Goal: Task Accomplishment & Management: Manage account settings

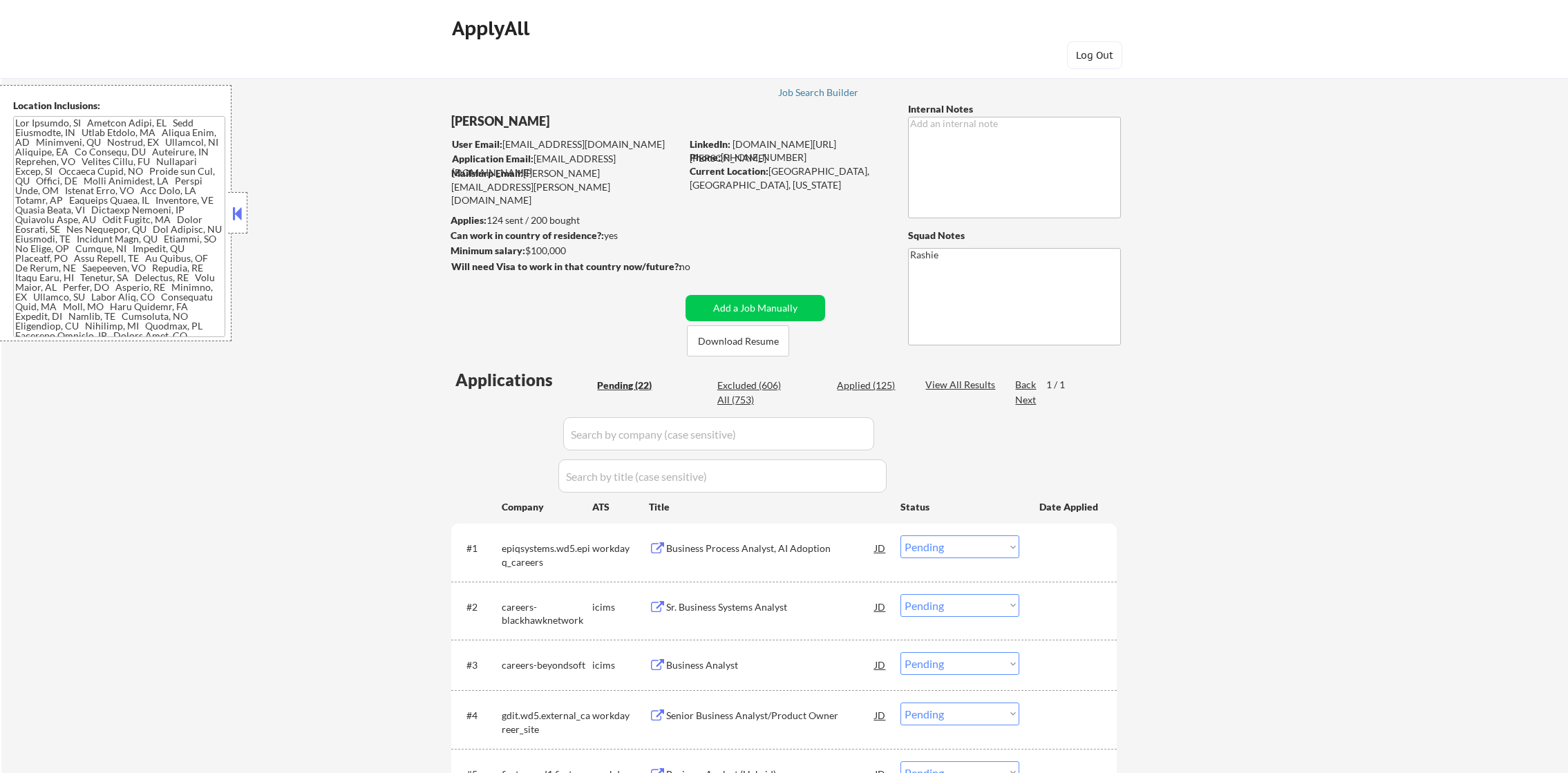
select select ""pending""
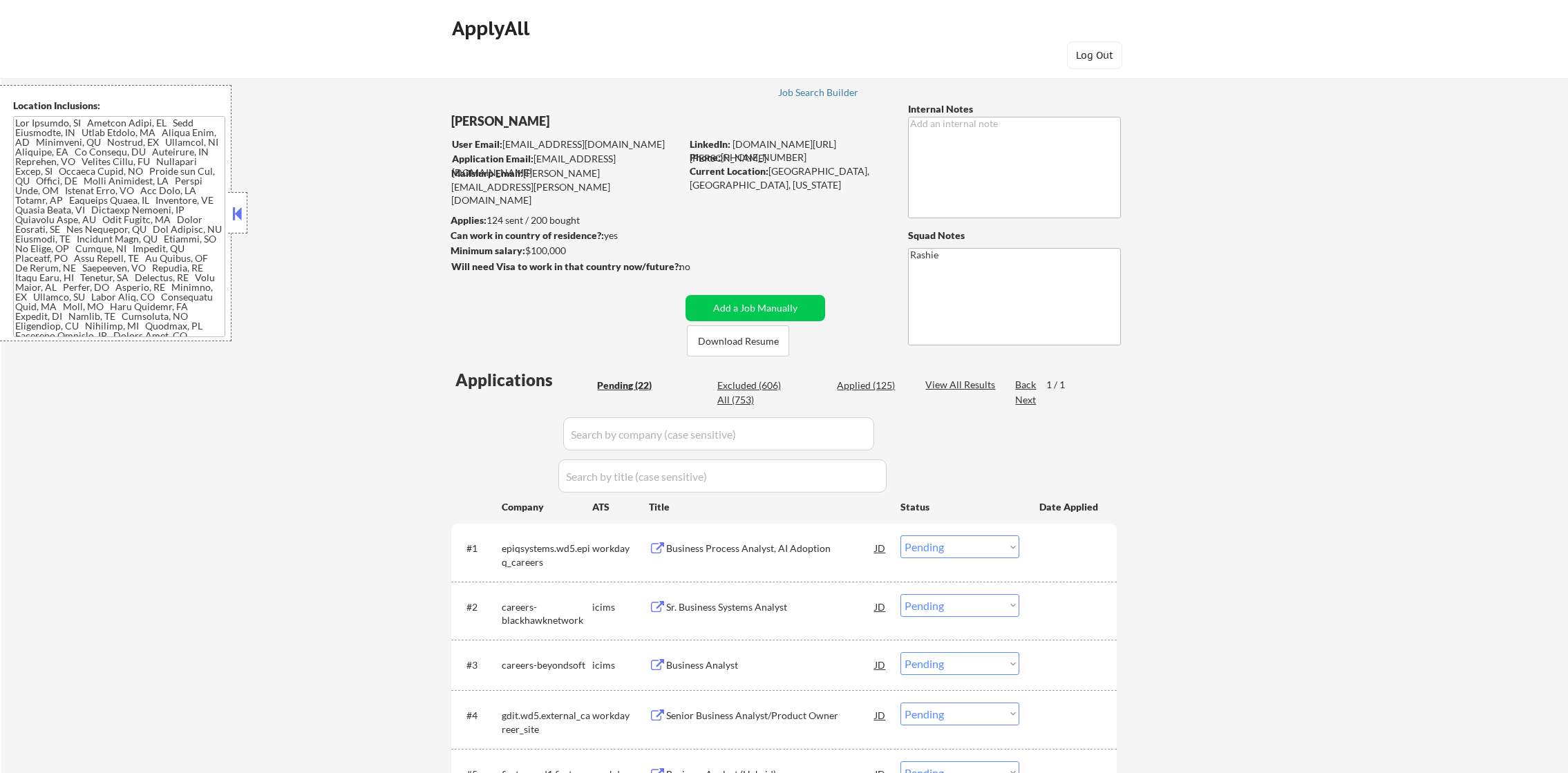
select select ""pending""
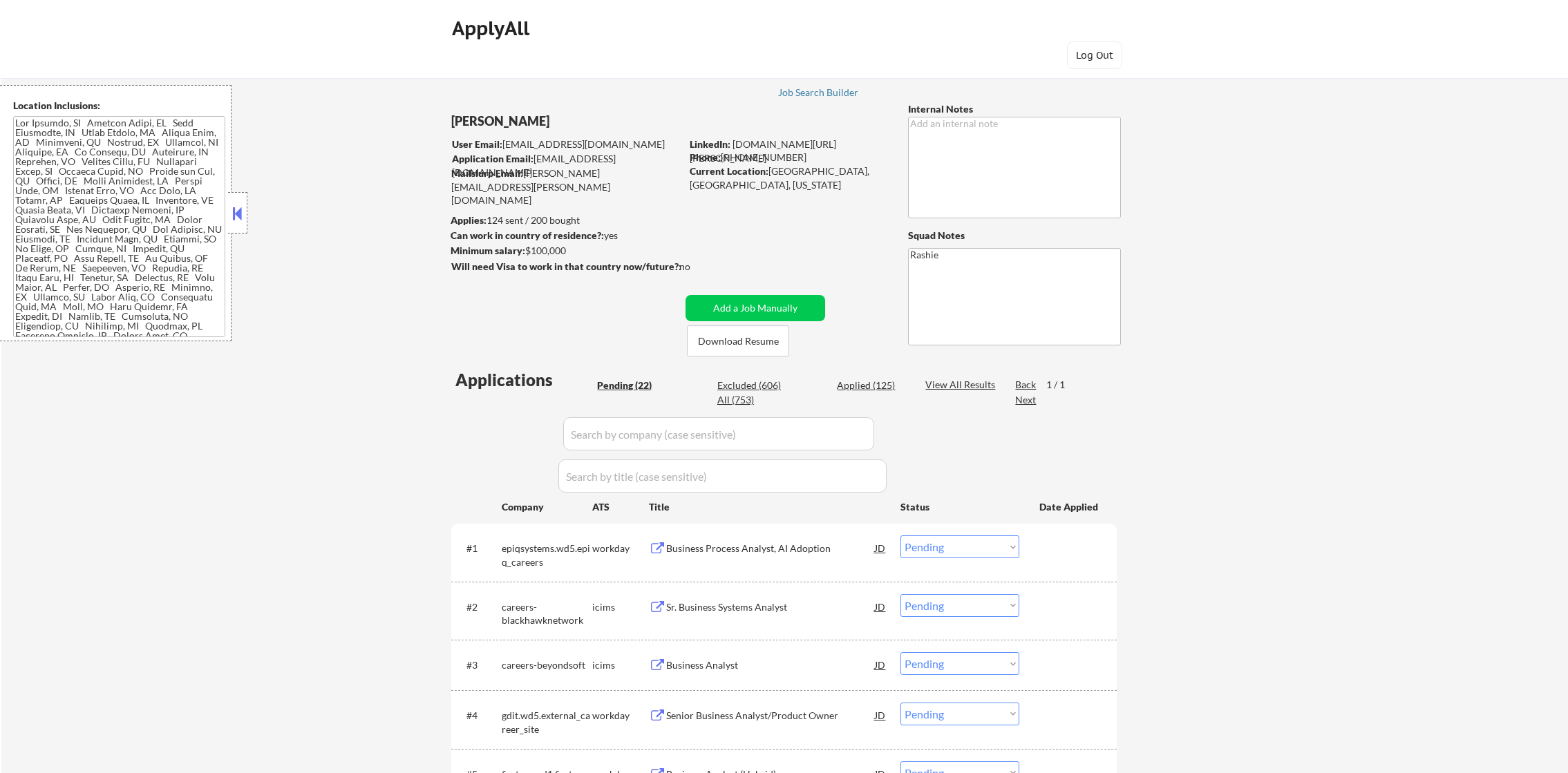
select select ""pending""
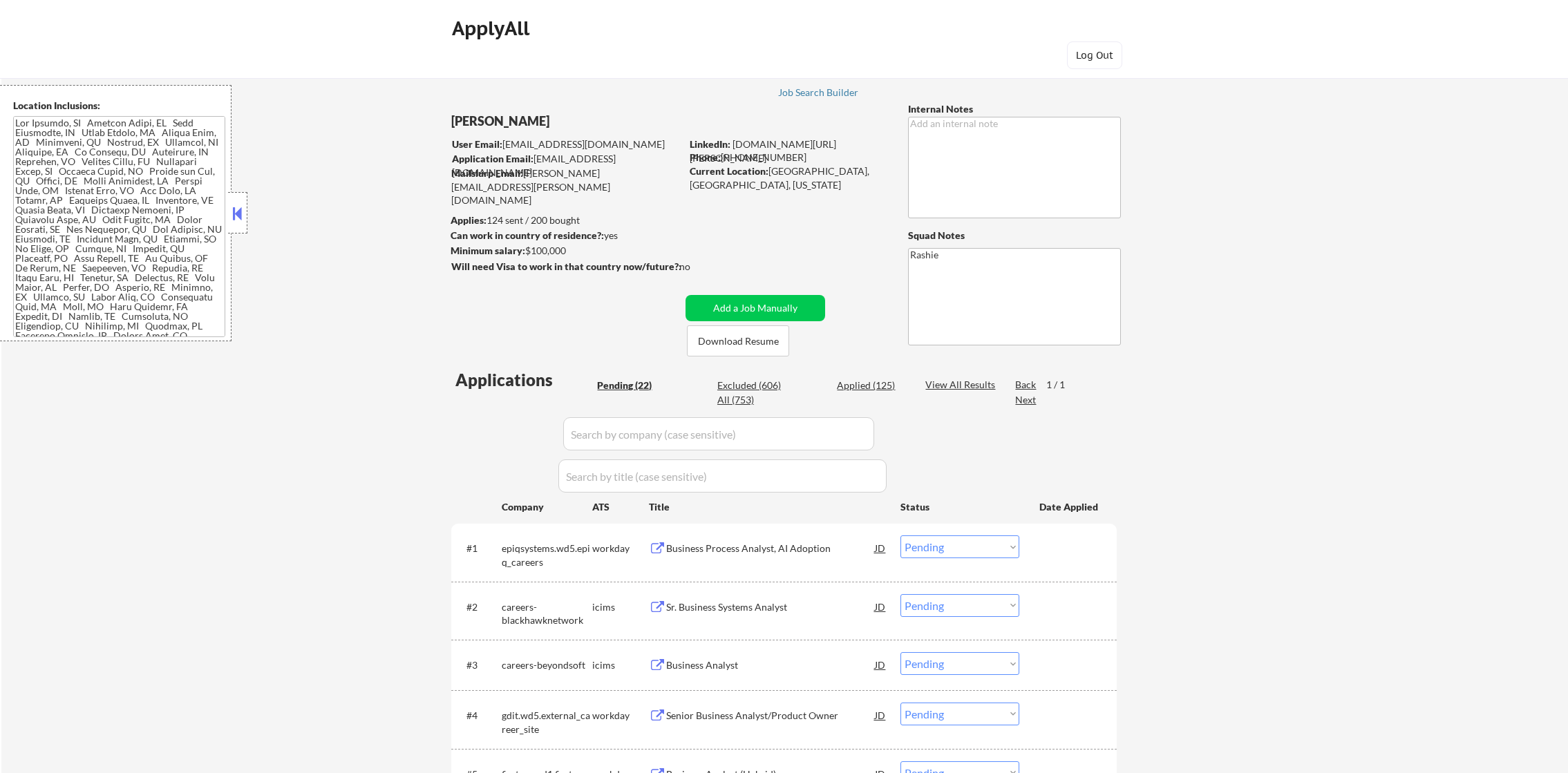
select select ""pending""
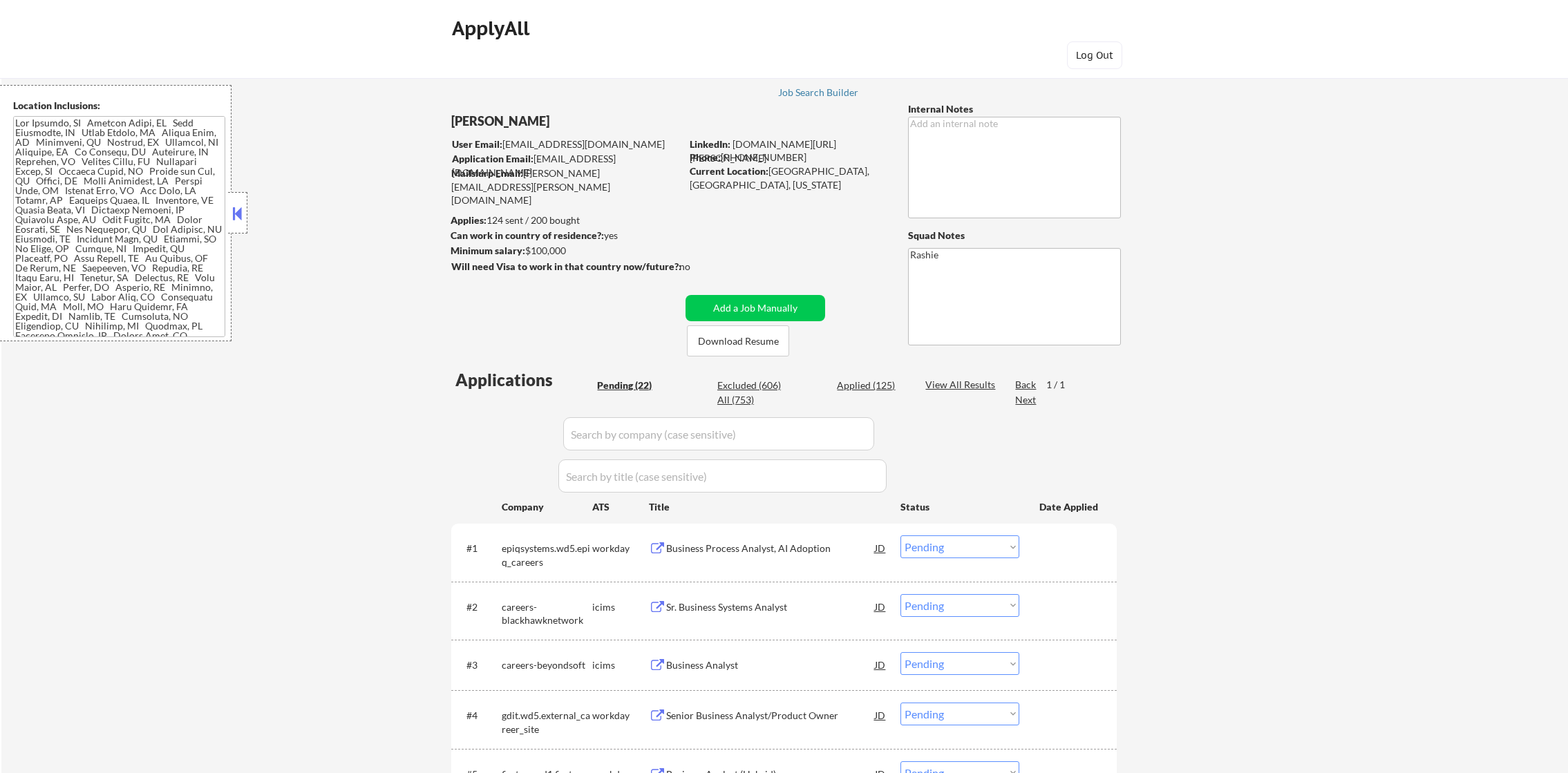
select select ""pending""
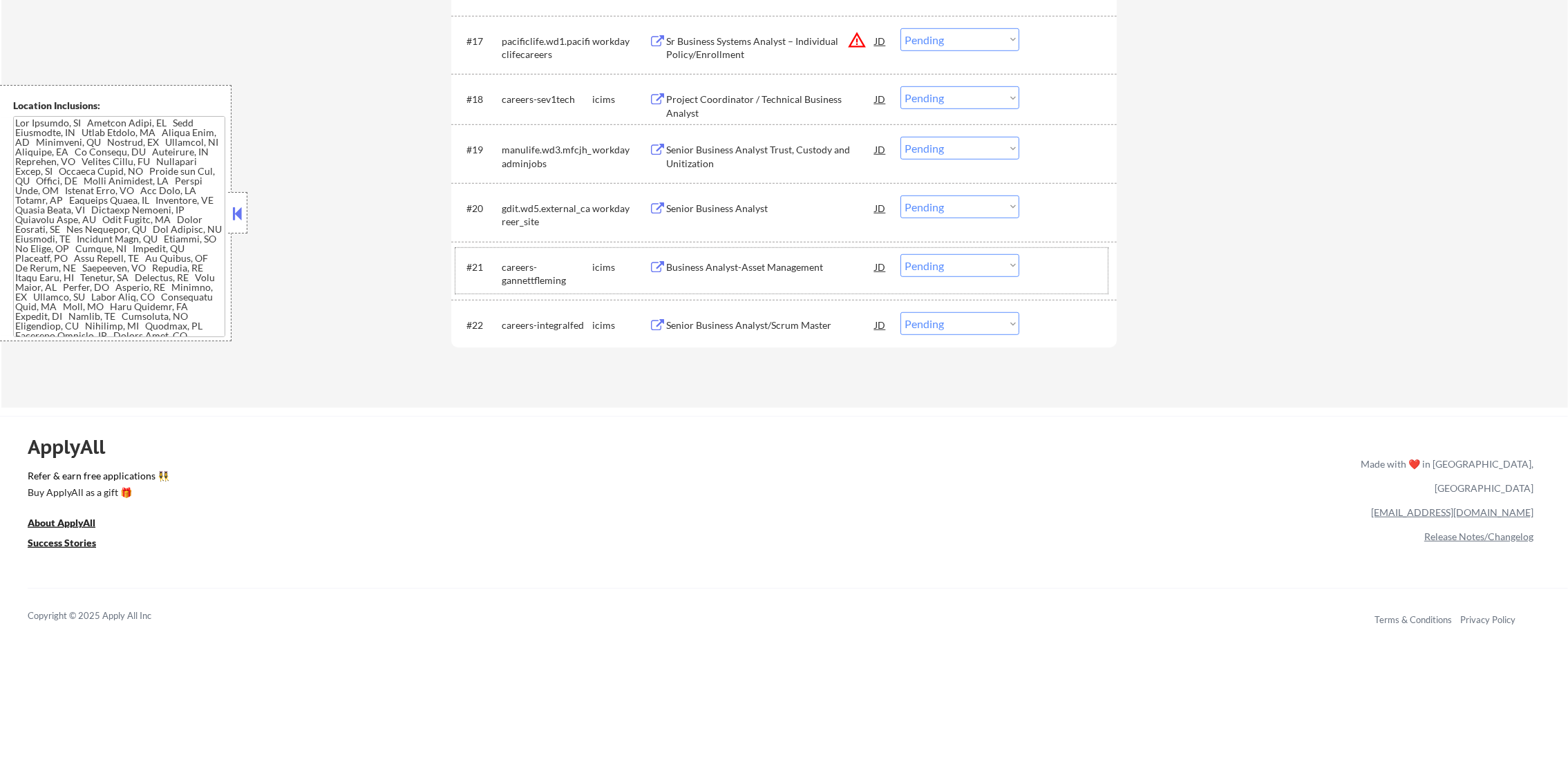
click at [730, 210] on div "Senior Business Analyst" at bounding box center [770, 209] width 209 height 14
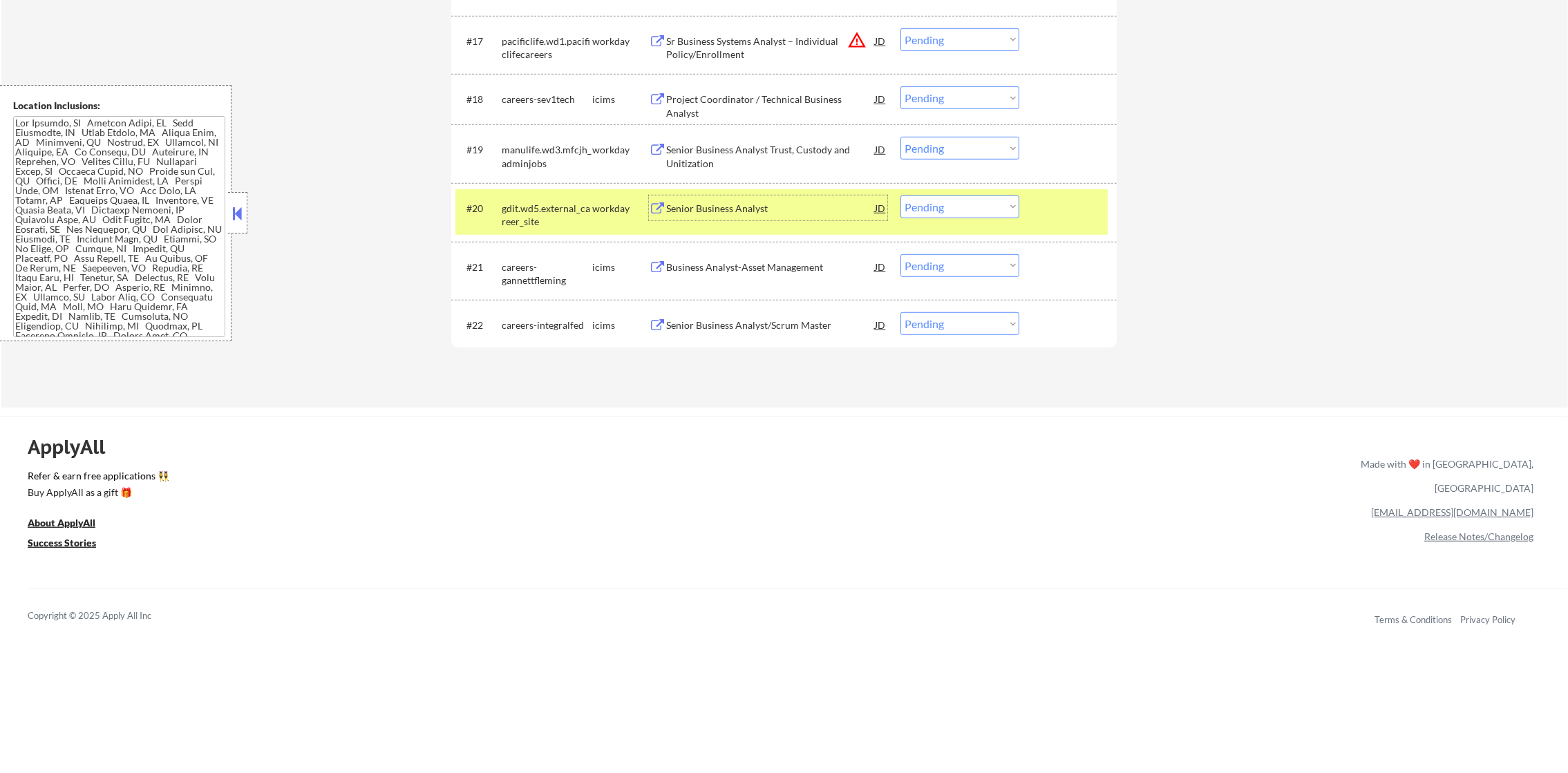
scroll to position [409, 0]
click at [960, 198] on select "Choose an option... Pending Applied Excluded (Questions) Excluded (Expired) Exc…" at bounding box center [960, 207] width 119 height 23
click at [900, 196] on select "Choose an option... Pending Applied Excluded (Questions) Excluded (Expired) Exc…" at bounding box center [960, 207] width 119 height 23
click at [955, 324] on select "Choose an option... Pending Applied Excluded (Questions) Excluded (Expired) Exc…" at bounding box center [960, 324] width 119 height 23
click at [528, 220] on div "gdit.wd5.external_career_site" at bounding box center [547, 215] width 91 height 27
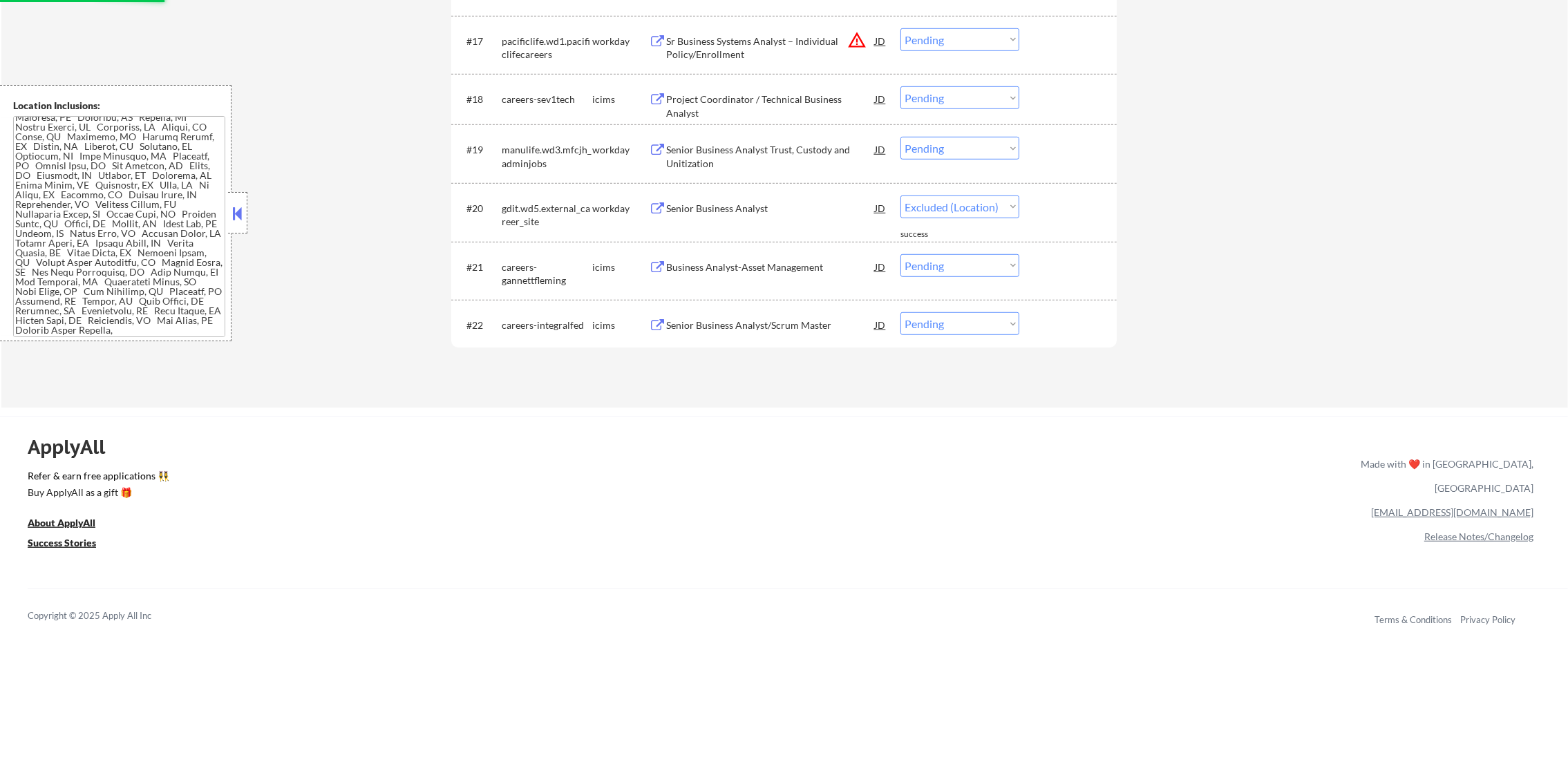
select select ""pending""
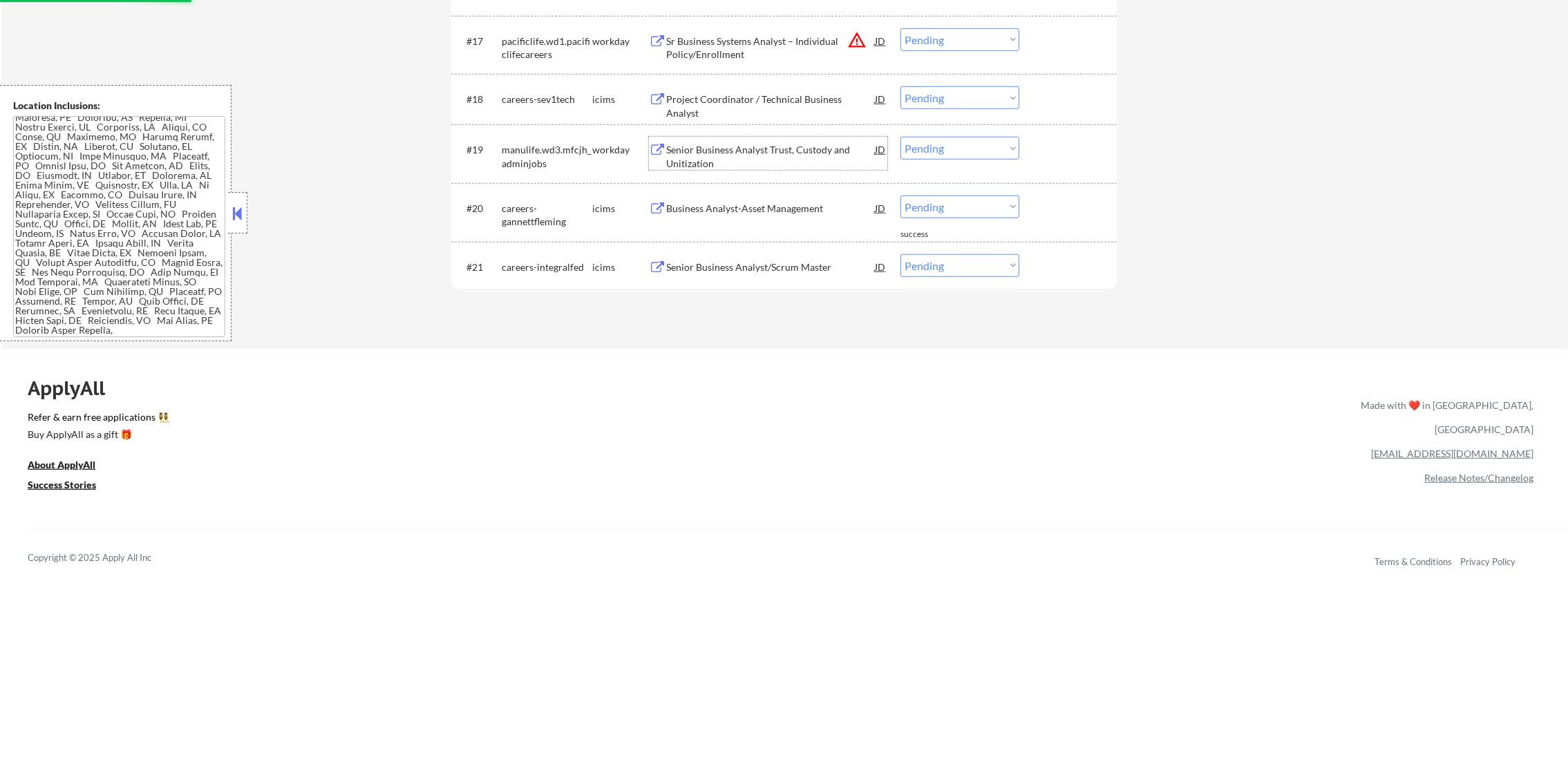
click at [782, 148] on div "Senior Business Analyst Trust, Custody and Unitization" at bounding box center [770, 156] width 209 height 27
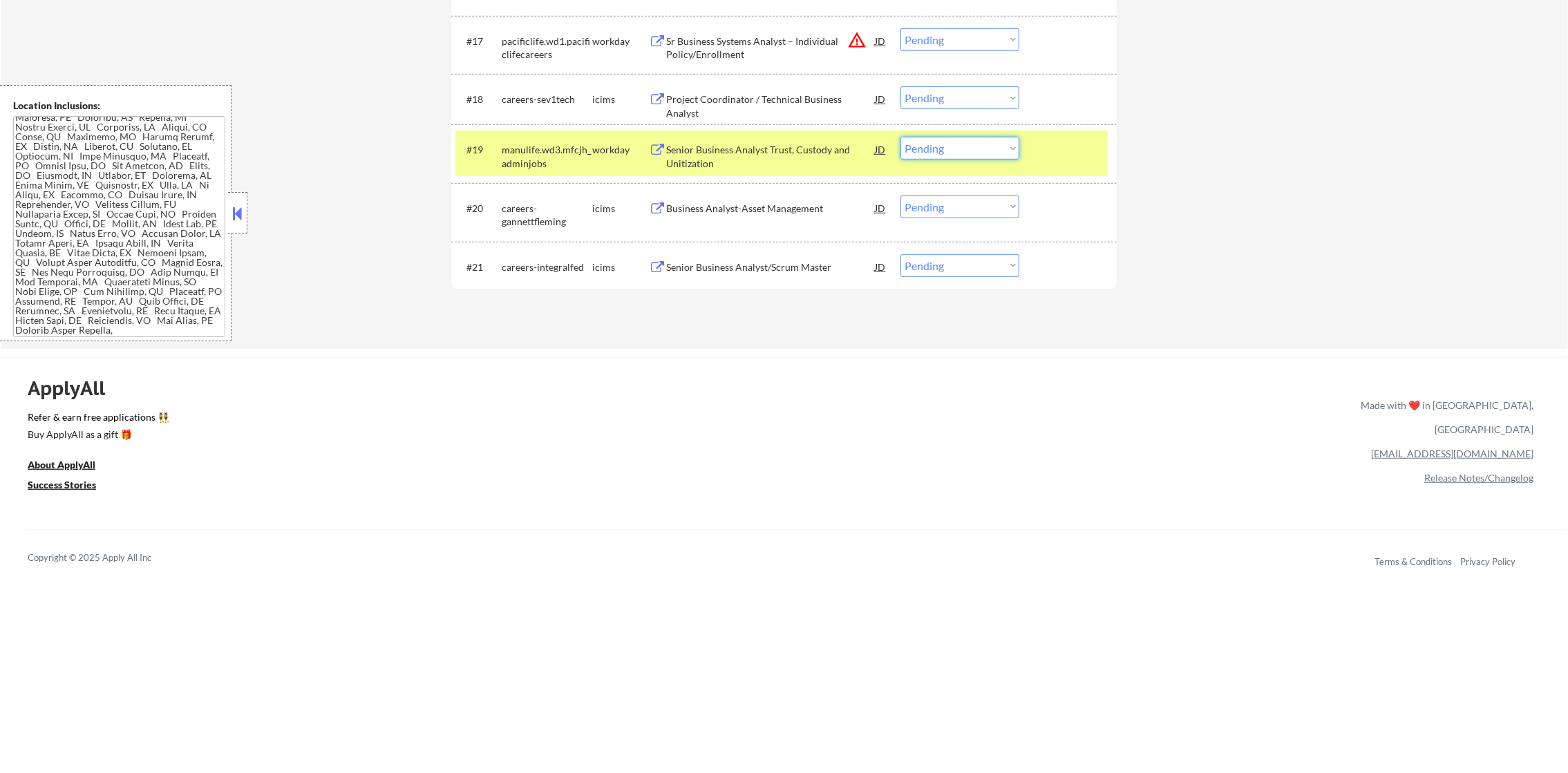
click at [931, 148] on select "Choose an option... Pending Applied Excluded (Questions) Excluded (Expired) Exc…" at bounding box center [960, 148] width 119 height 23
click at [900, 137] on select "Choose an option... Pending Applied Excluded (Questions) Excluded (Expired) Exc…" at bounding box center [960, 148] width 119 height 23
select select ""pending""
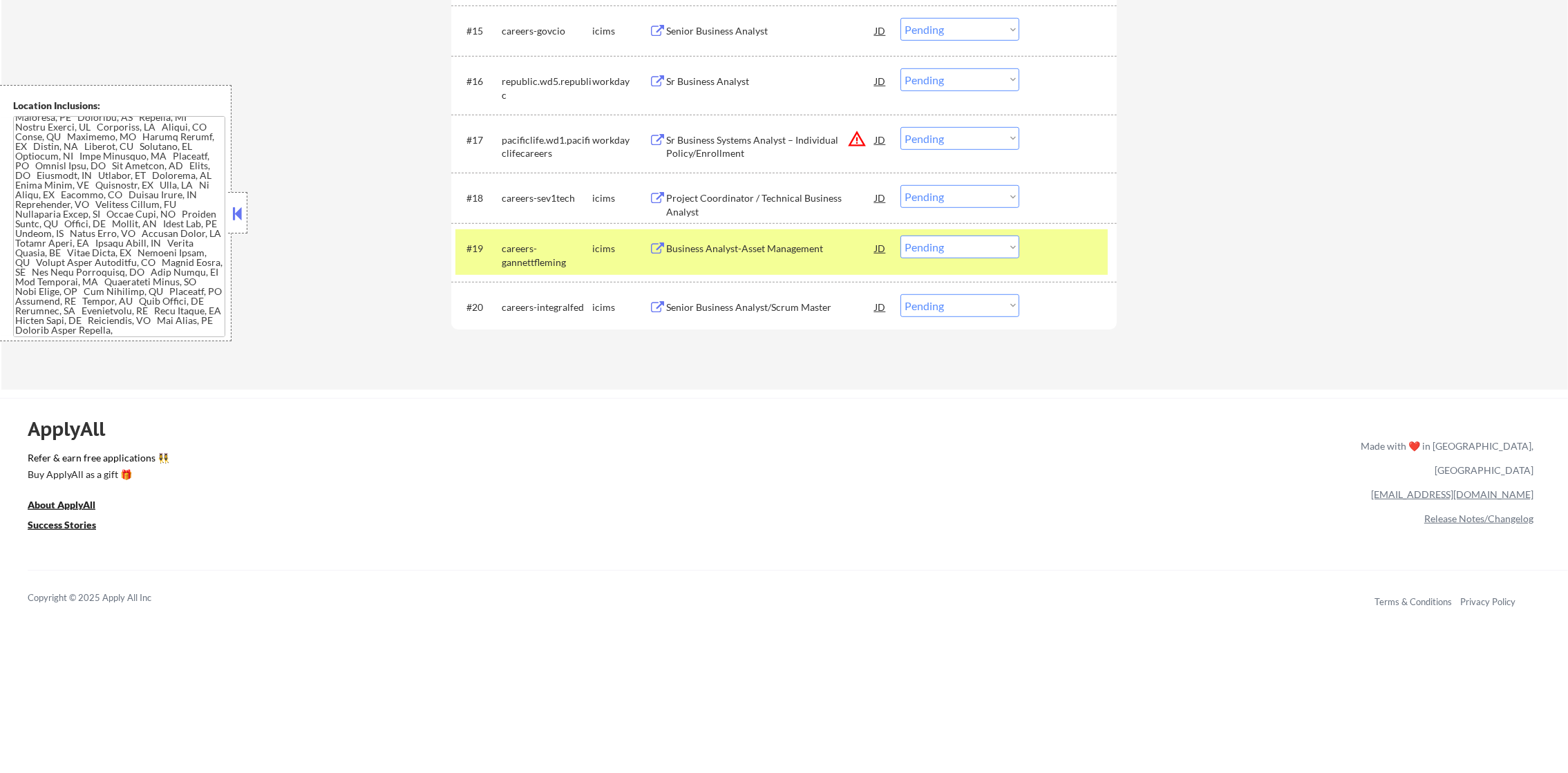
scroll to position [1365, 0]
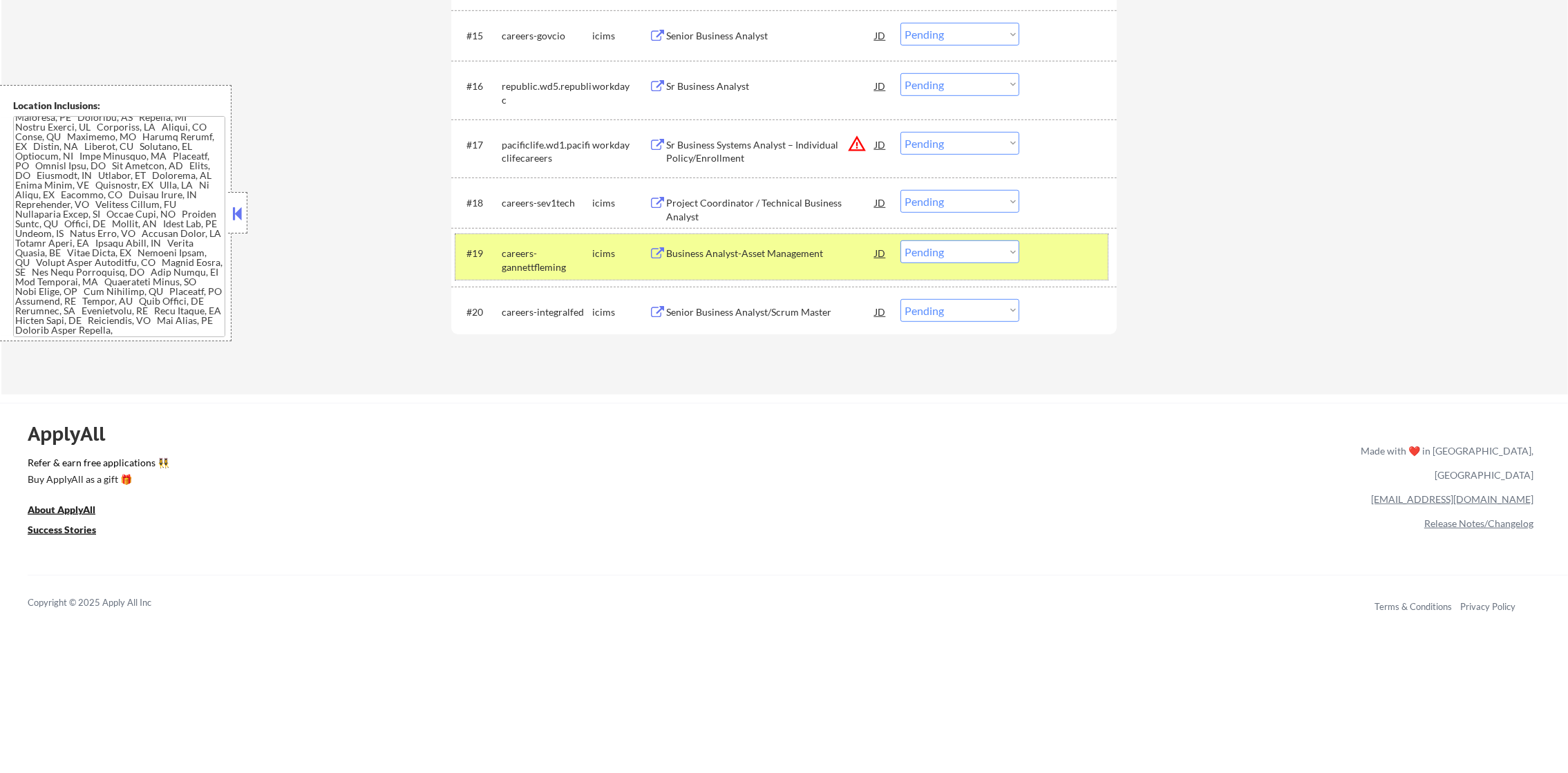
click at [568, 260] on div "careers-gannettfleming" at bounding box center [547, 260] width 91 height 27
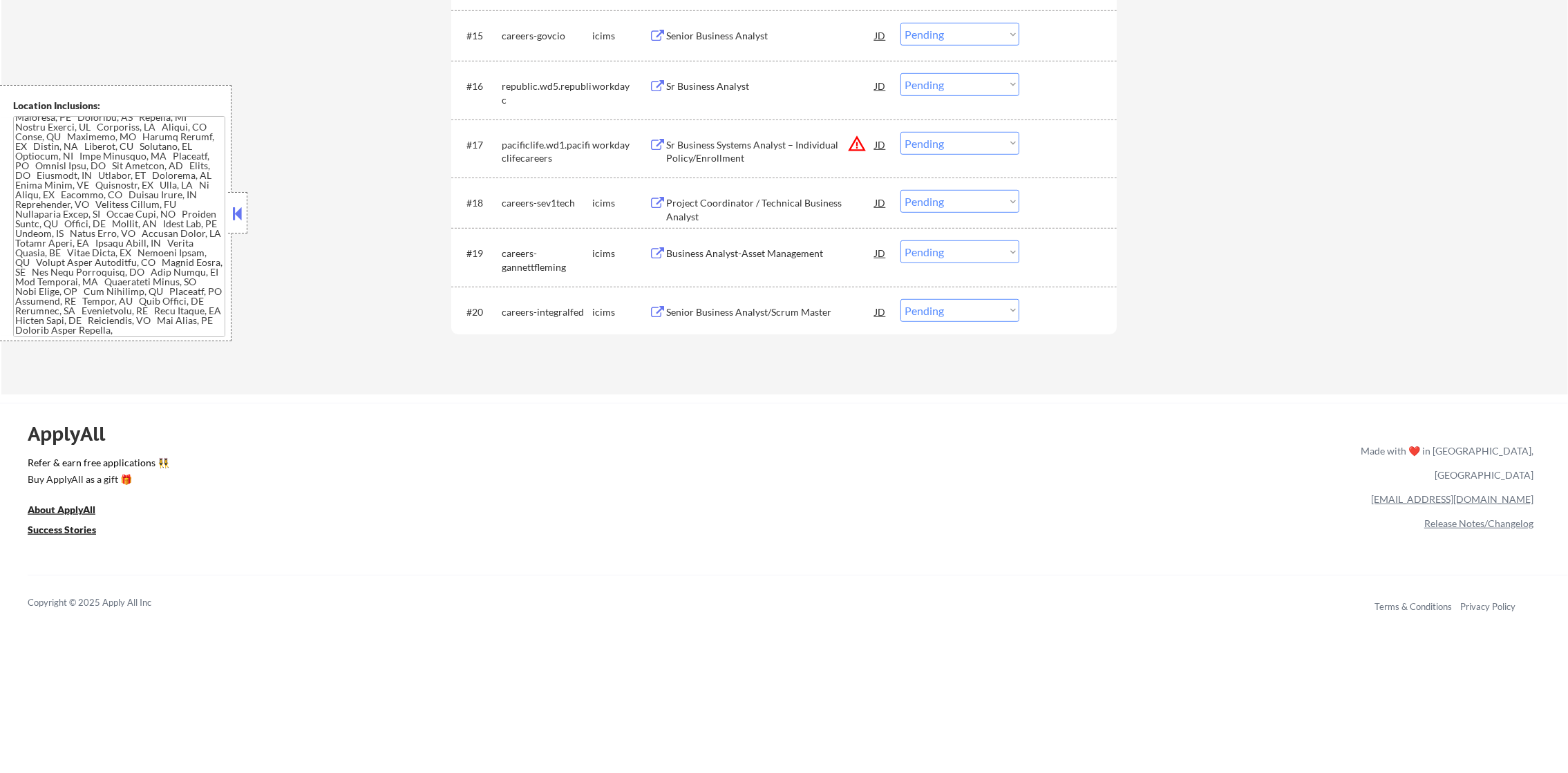
click at [859, 148] on button "warning_amber" at bounding box center [857, 144] width 20 height 20
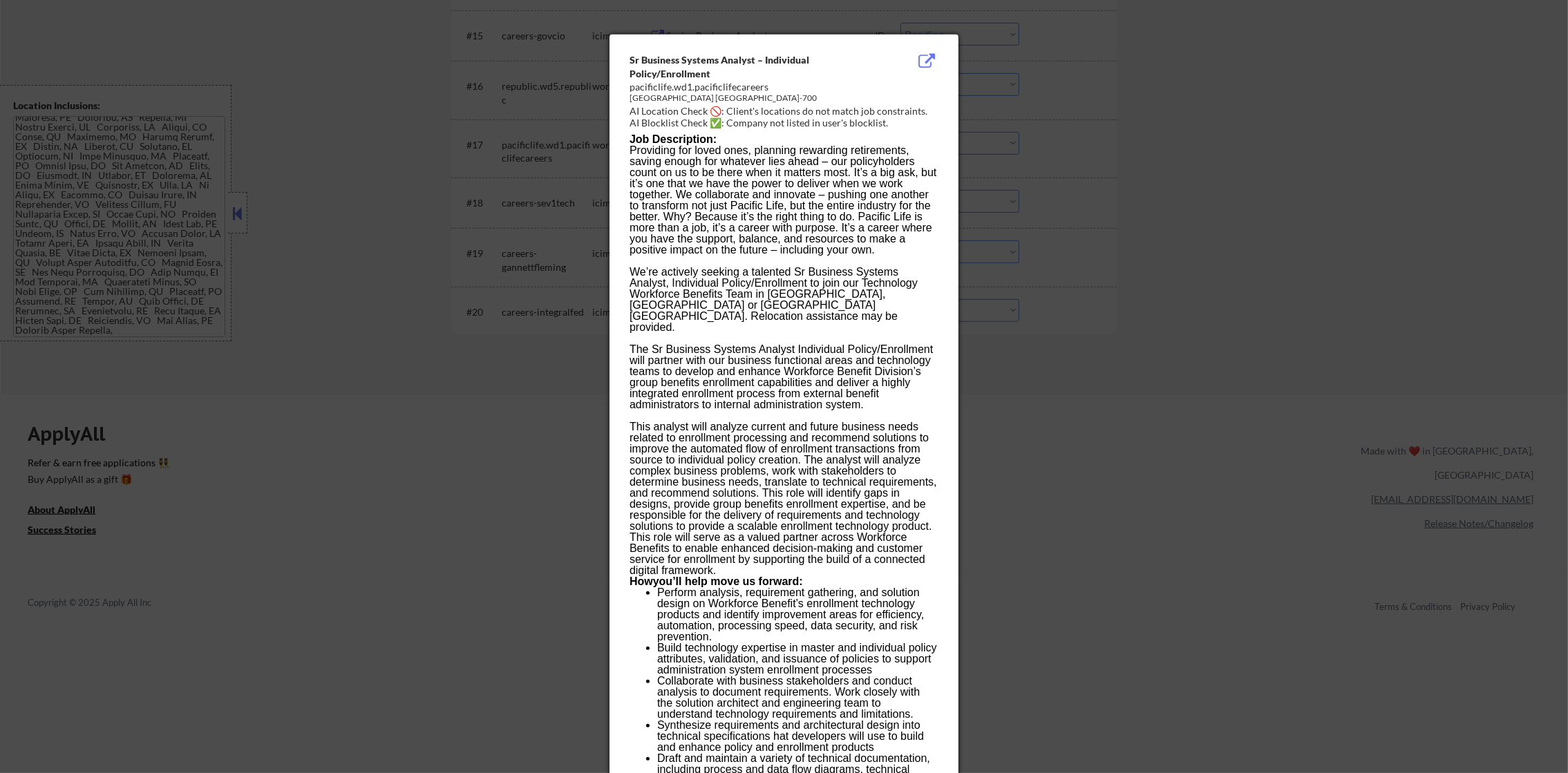
click at [1096, 140] on div at bounding box center [784, 386] width 1568 height 773
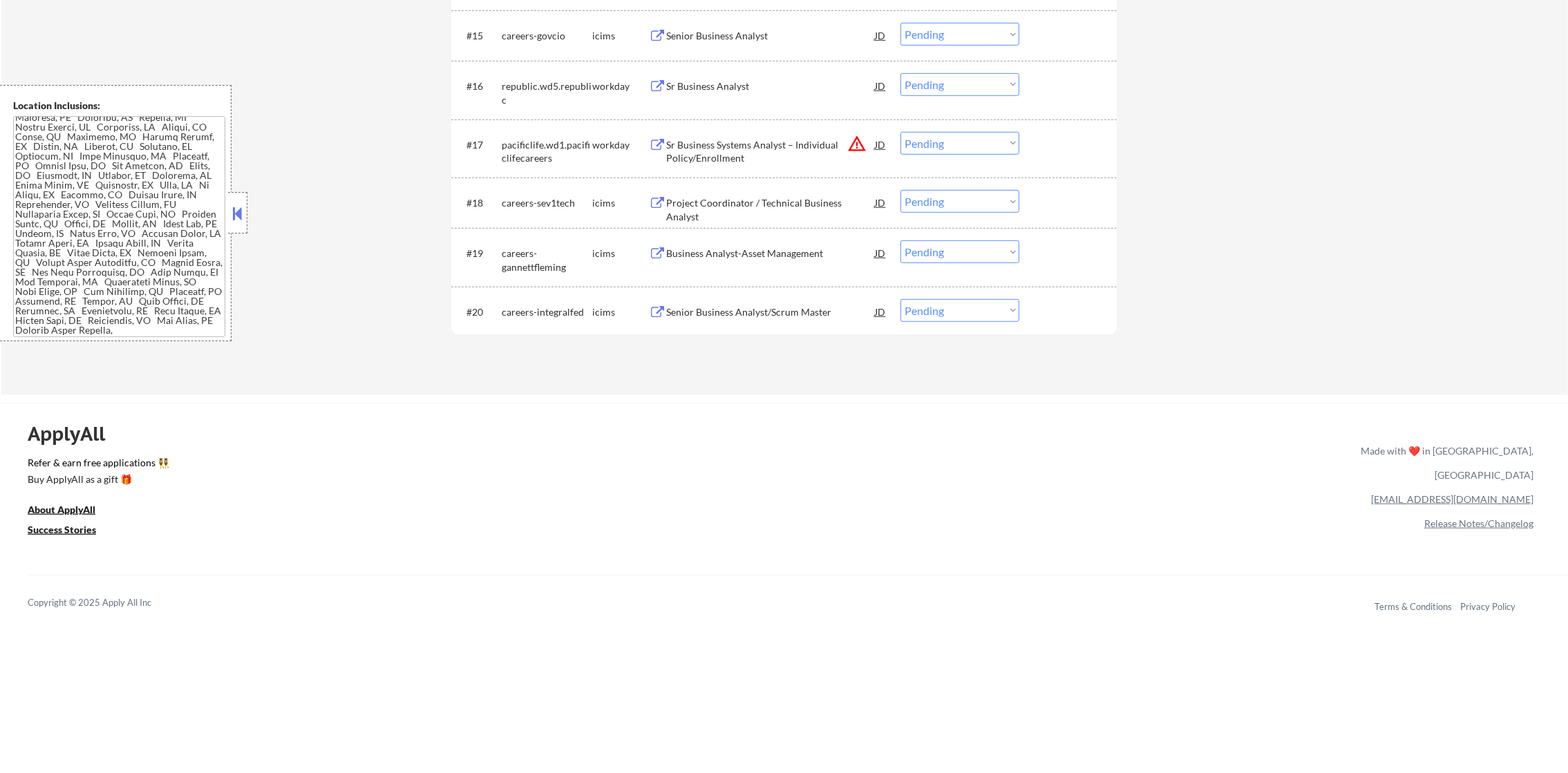
click at [758, 139] on div "Sr Business Systems Analyst – Individual Policy/Enrollment" at bounding box center [770, 151] width 209 height 27
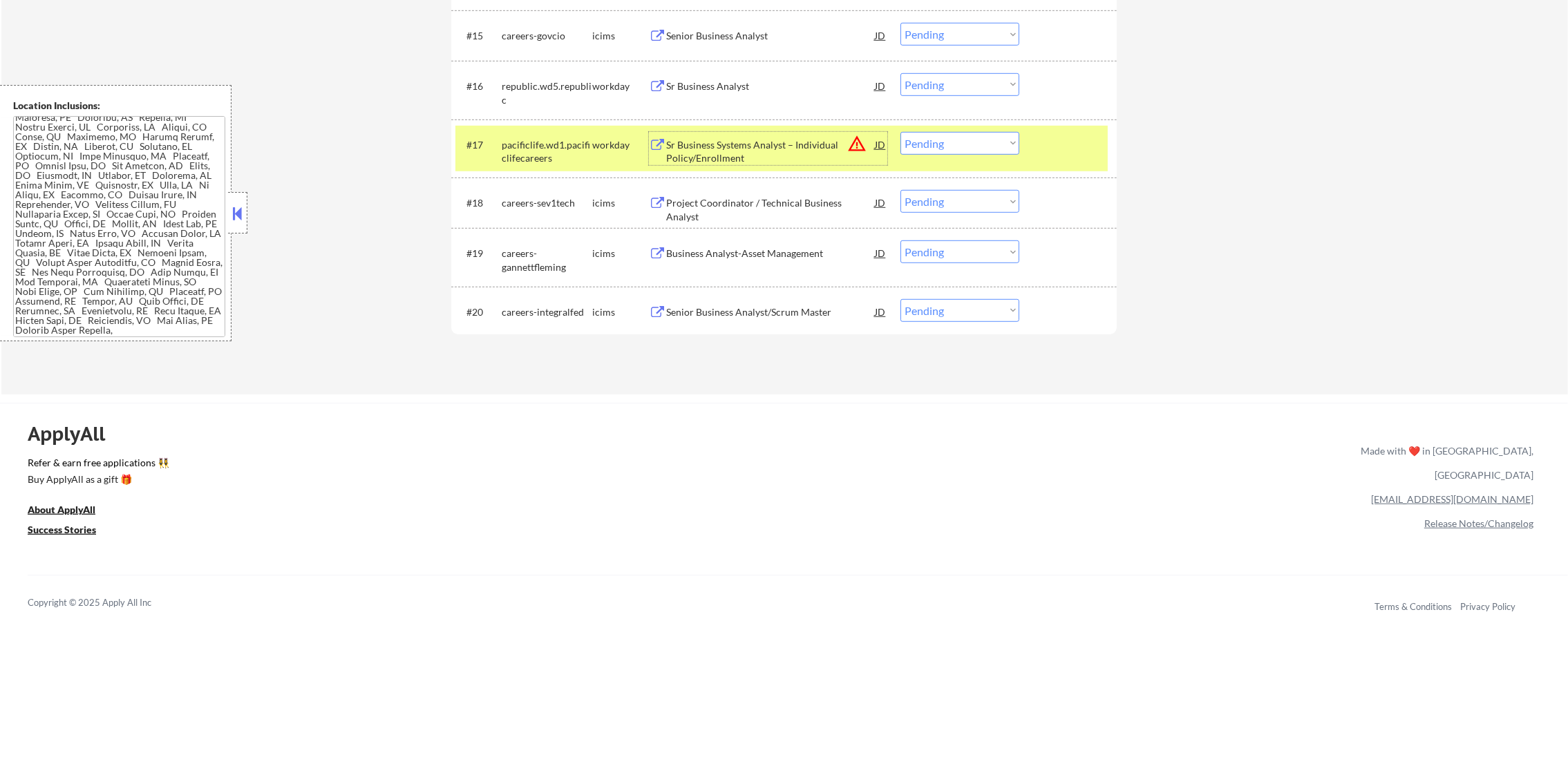
click at [919, 138] on select "Choose an option... Pending Applied Excluded (Questions) Excluded (Expired) Exc…" at bounding box center [960, 143] width 119 height 23
click at [900, 132] on select "Choose an option... Pending Applied Excluded (Questions) Excluded (Expired) Exc…" at bounding box center [960, 143] width 119 height 23
click at [538, 169] on div "#17 pacificlife.wd1.pacificlifecareers workday Sr Business Systems Analyst – In…" at bounding box center [781, 148] width 652 height 46
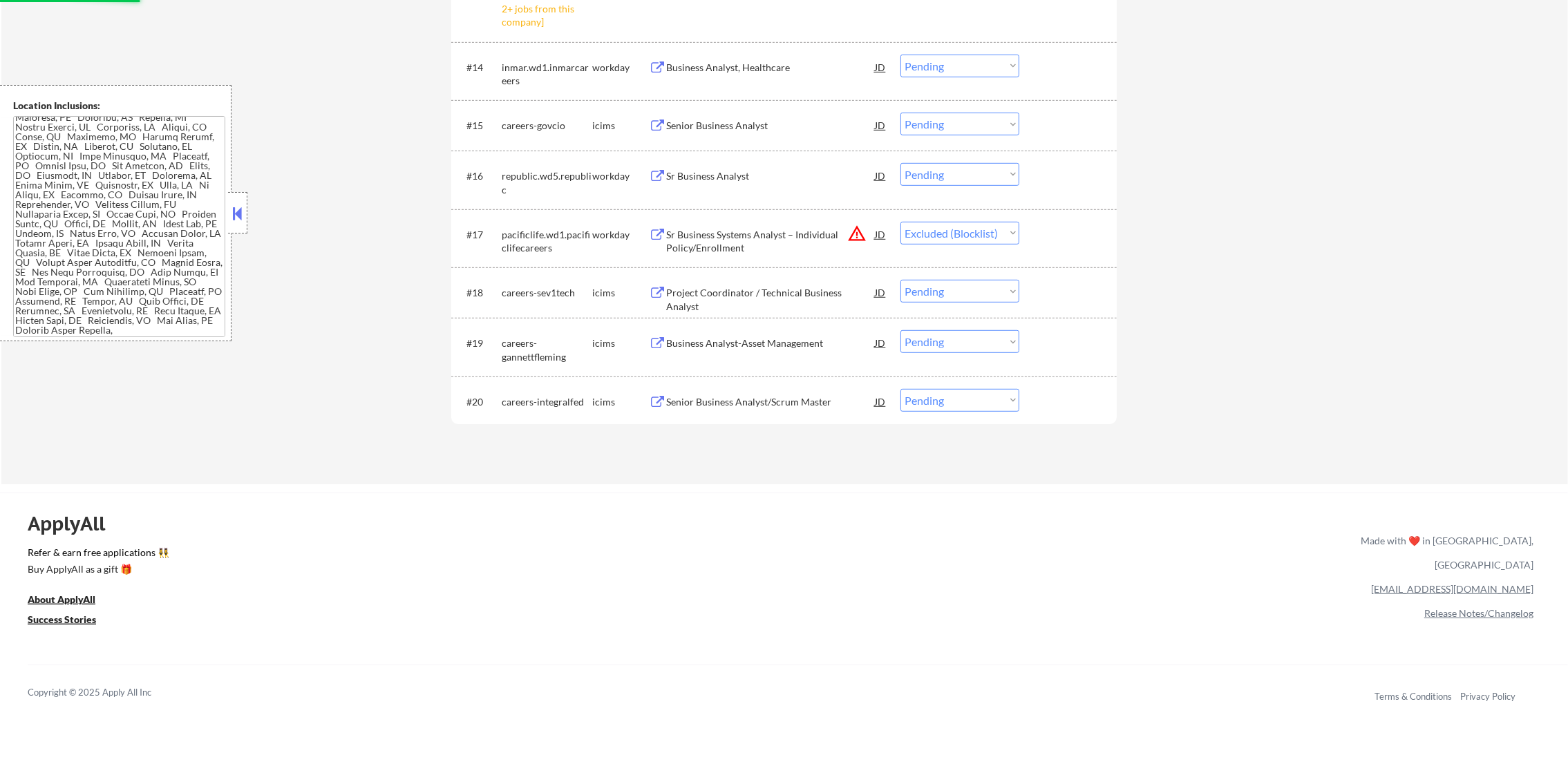
scroll to position [1261, 0]
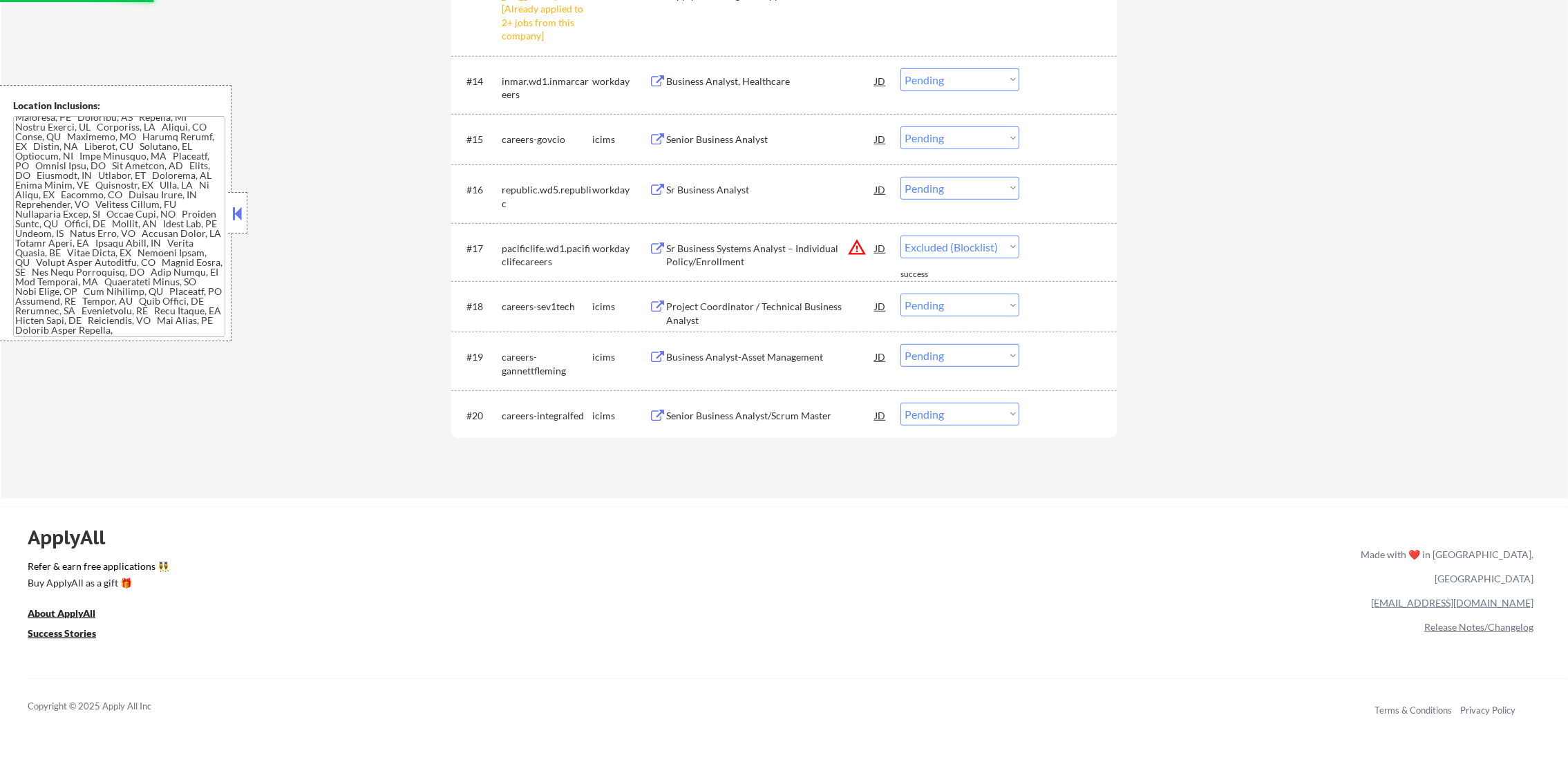
select select ""pending""
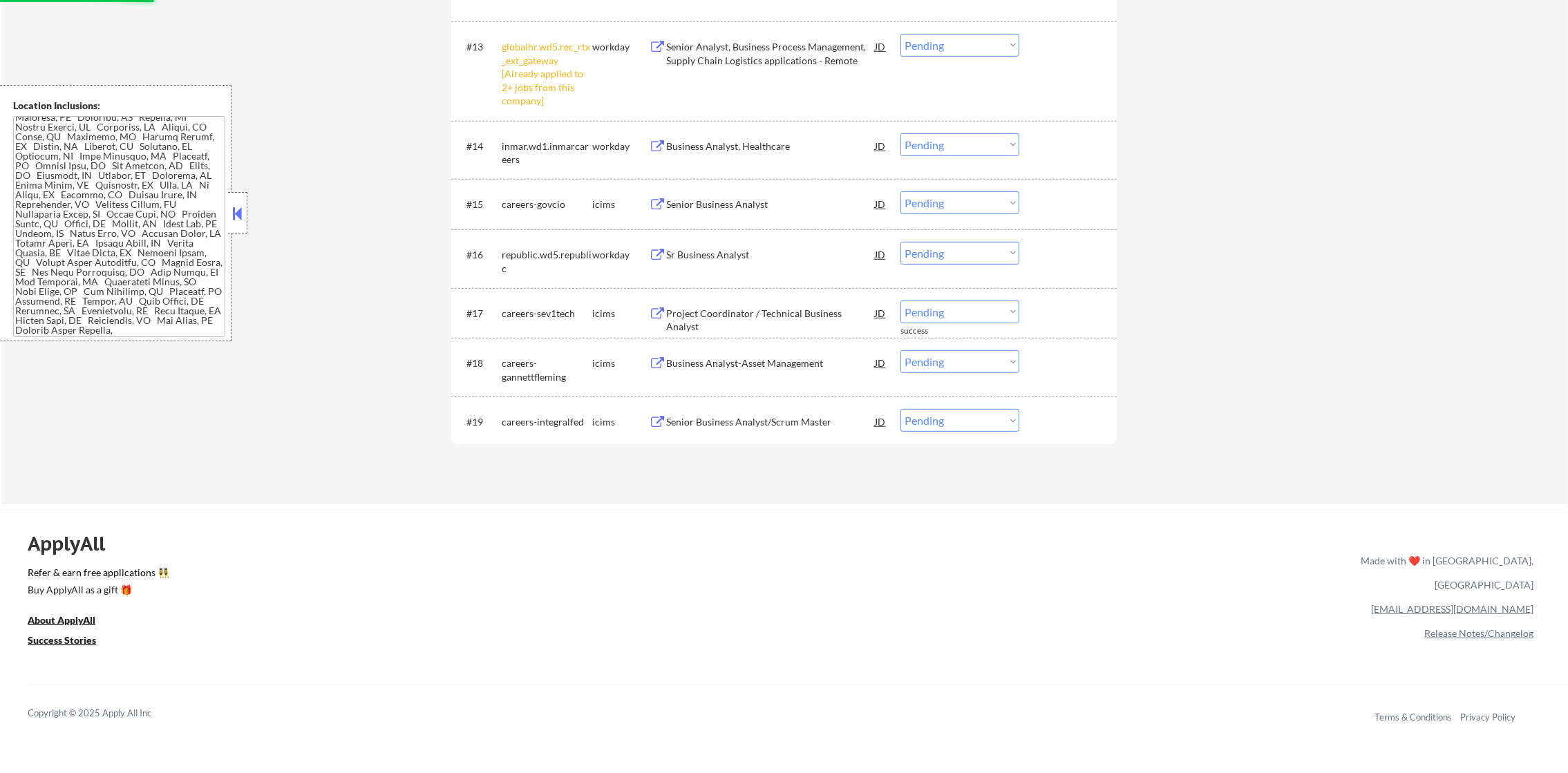
scroll to position [1192, 0]
click at [931, 51] on select "Choose an option... Pending Applied Excluded (Questions) Excluded (Expired) Exc…" at bounding box center [960, 49] width 119 height 23
click at [900, 38] on select "Choose an option... Pending Applied Excluded (Questions) Excluded (Expired) Exc…" at bounding box center [960, 49] width 119 height 23
select select ""pending""
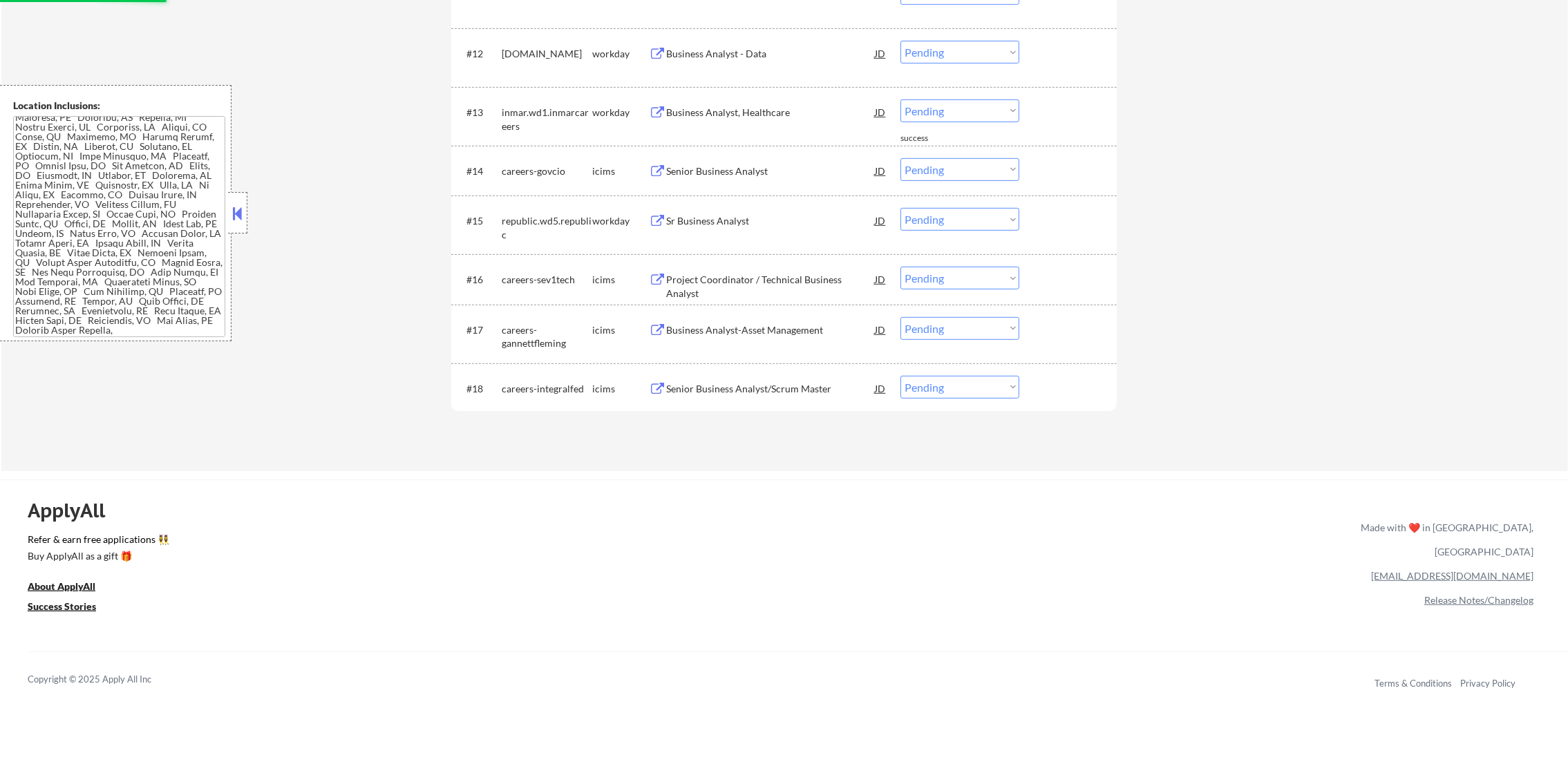
scroll to position [1123, 0]
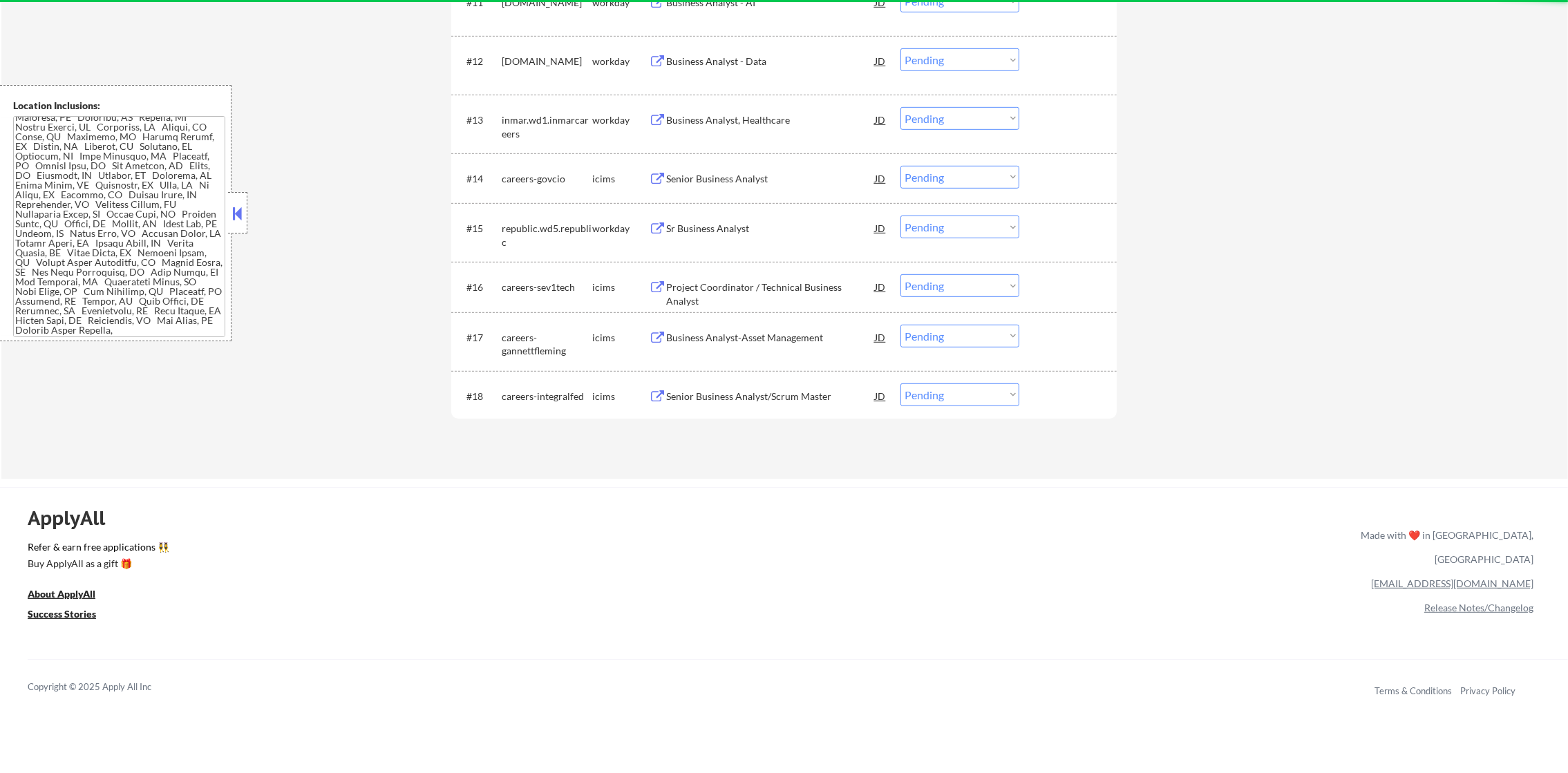
click at [753, 229] on div "Sr Business Analyst" at bounding box center [770, 229] width 209 height 14
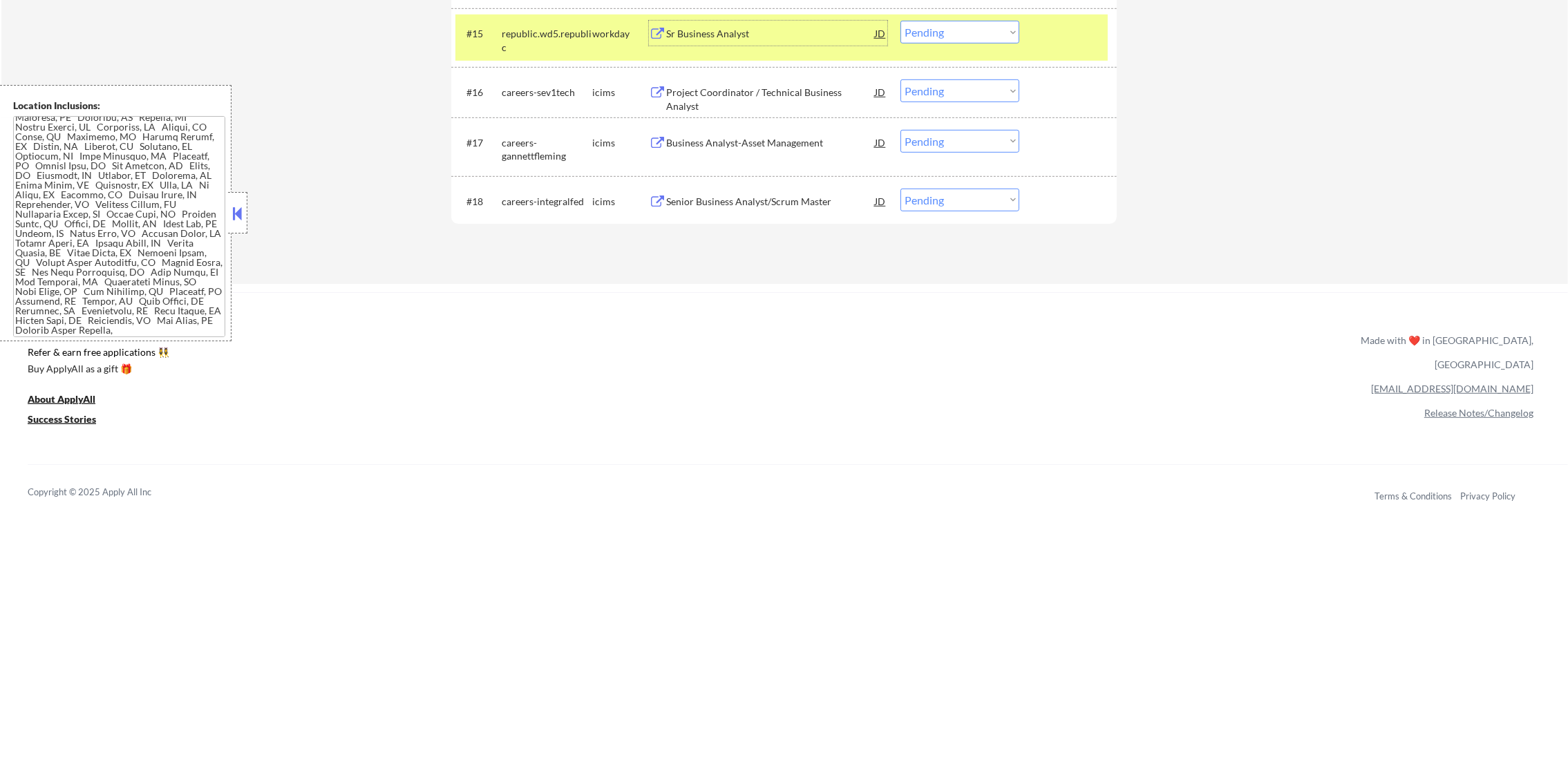
scroll to position [1330, 0]
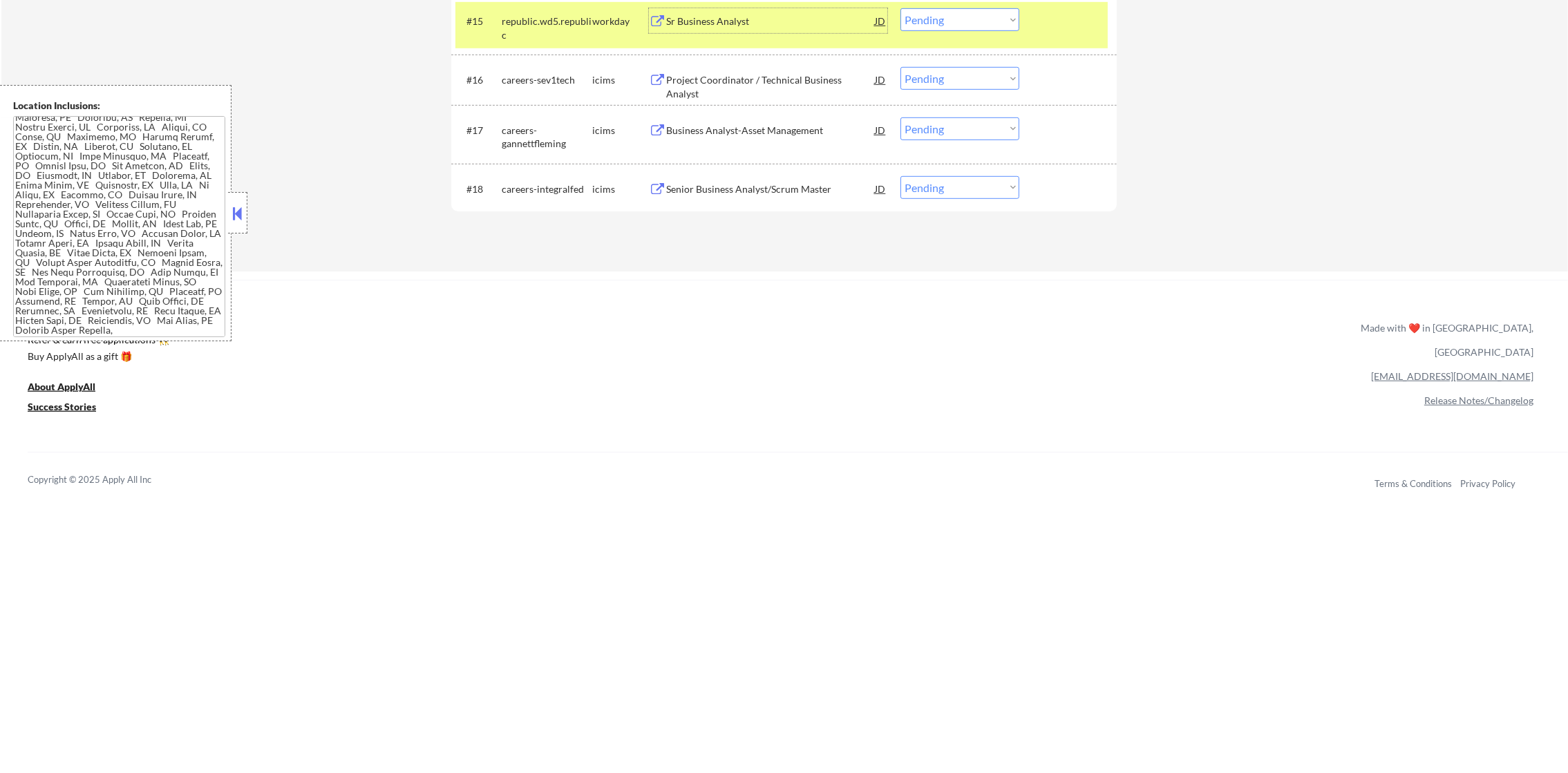
click at [967, 23] on select "Choose an option... Pending Applied Excluded (Questions) Excluded (Expired) Exc…" at bounding box center [960, 20] width 119 height 23
click at [900, 8] on select "Choose an option... Pending Applied Excluded (Questions) Excluded (Expired) Exc…" at bounding box center [960, 20] width 119 height 23
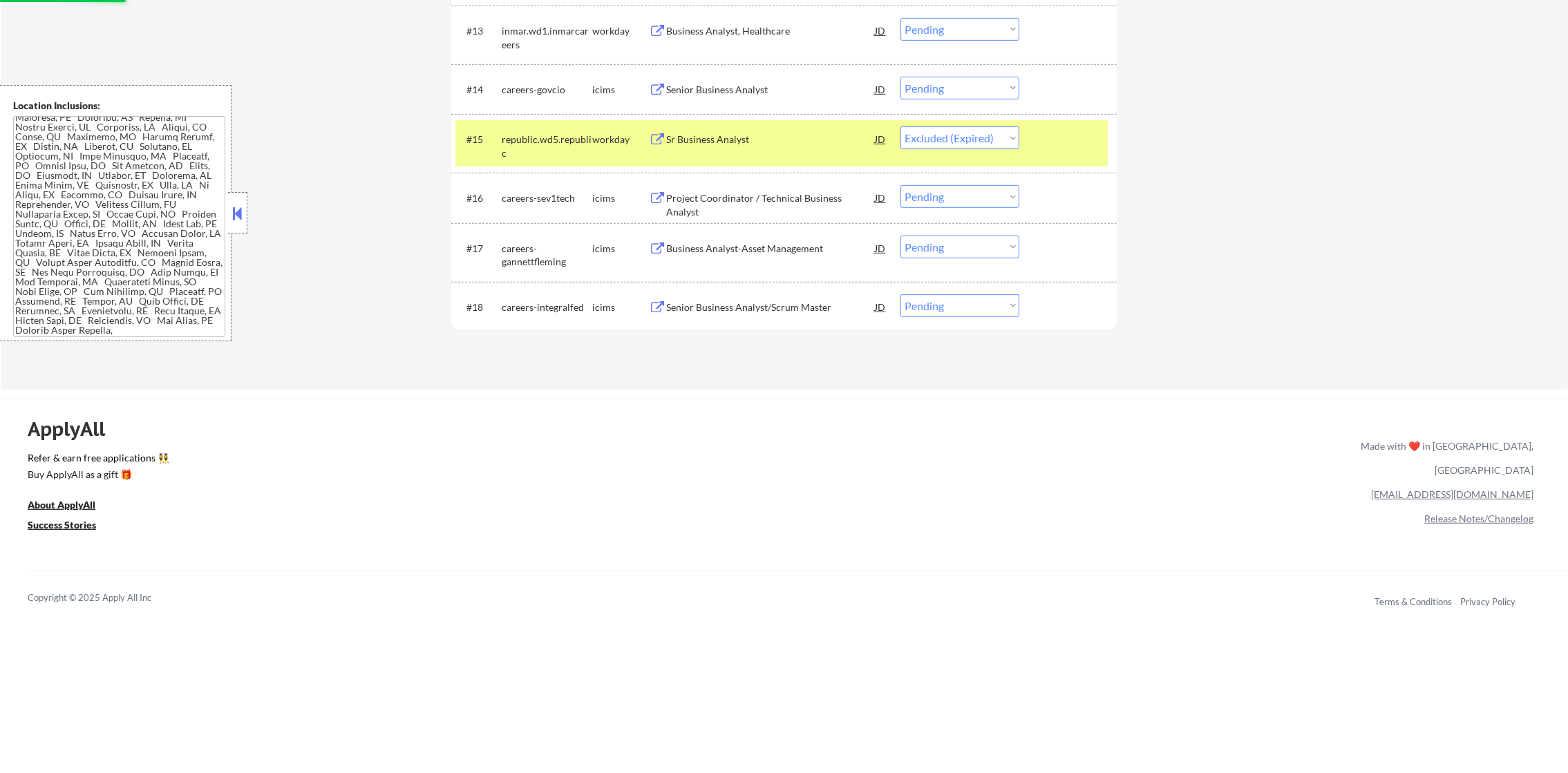
scroll to position [1157, 0]
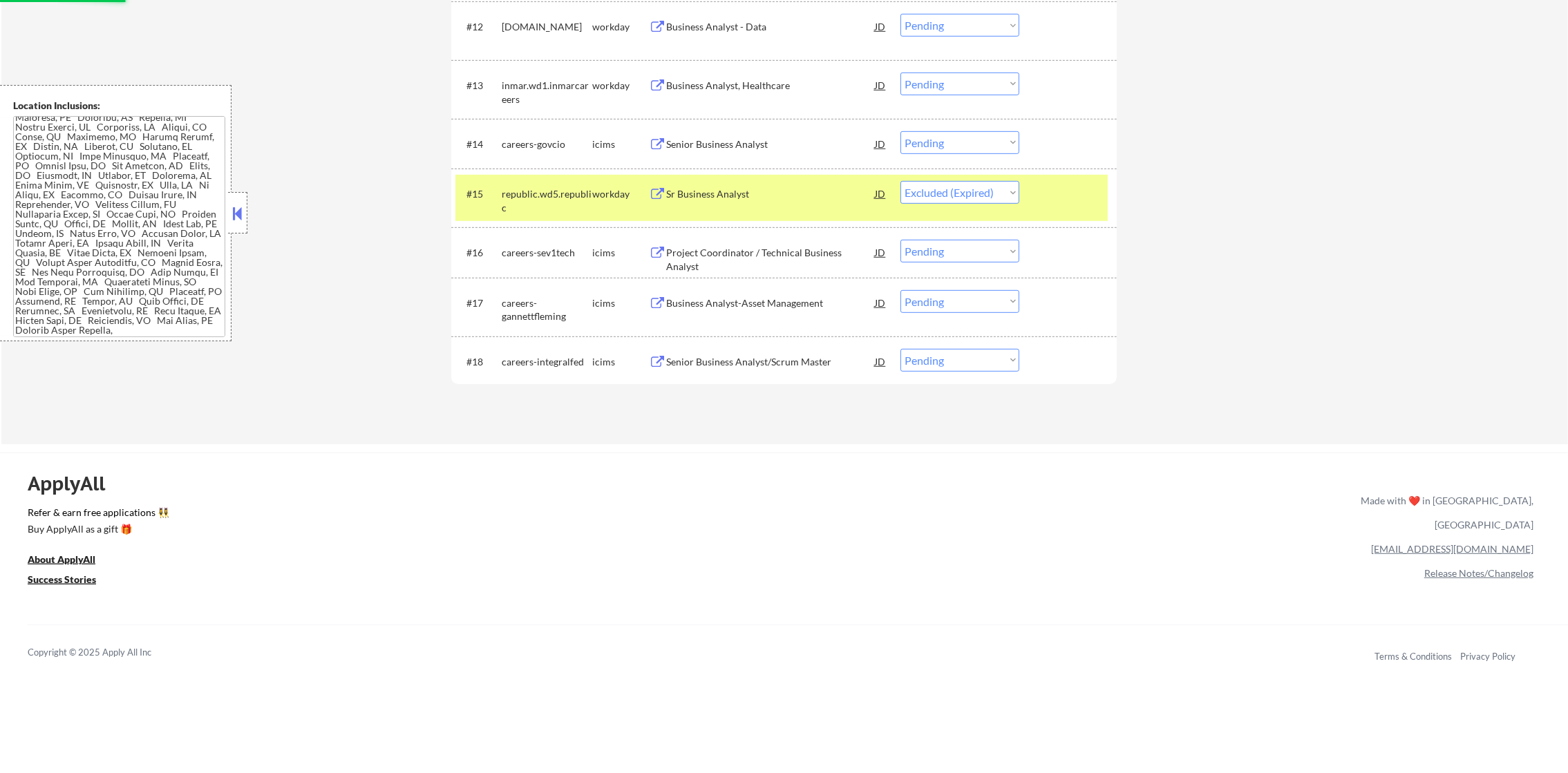
click at [569, 199] on div "republic.wd5.republic" at bounding box center [547, 200] width 91 height 27
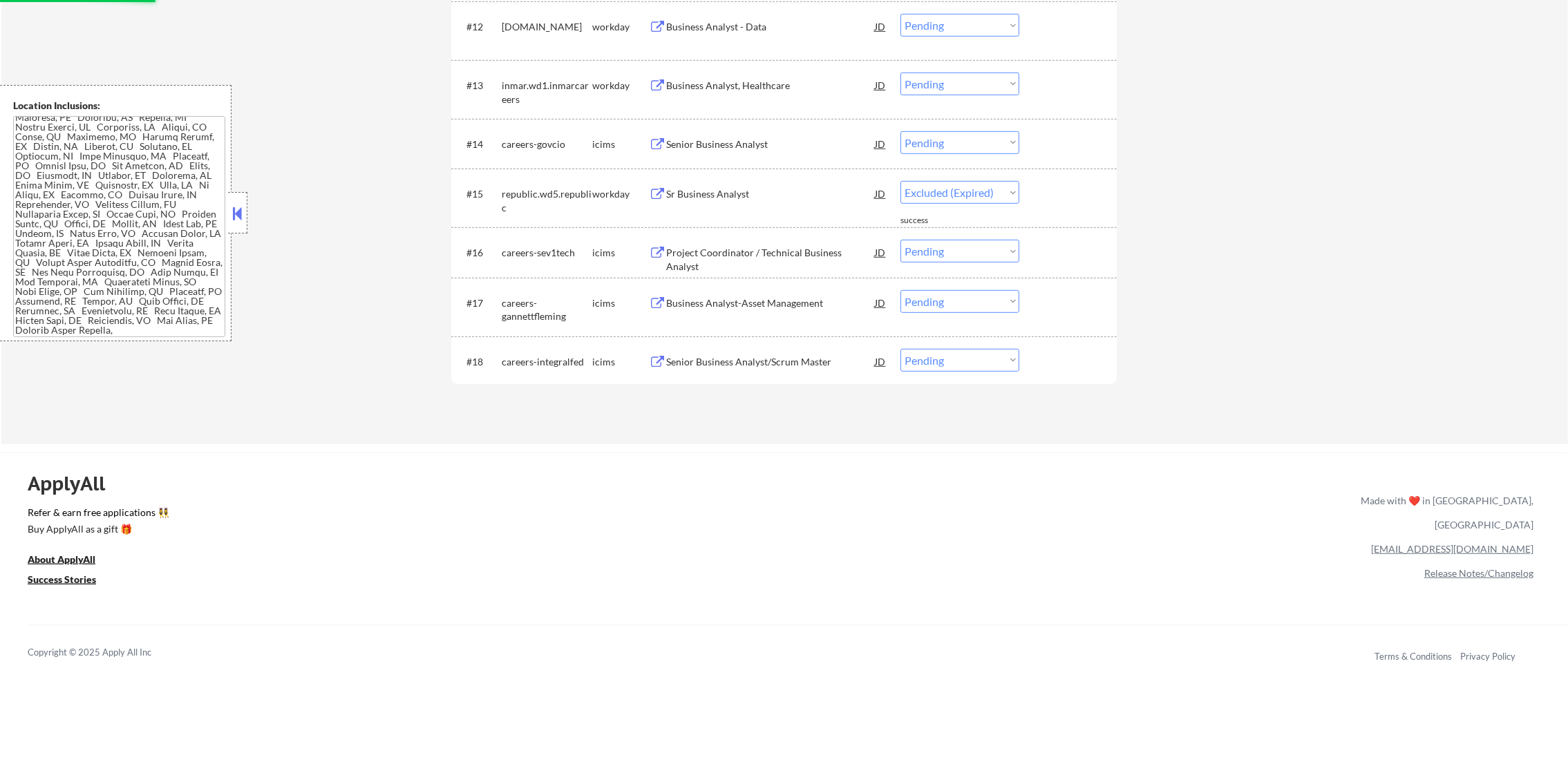
select select ""pending""
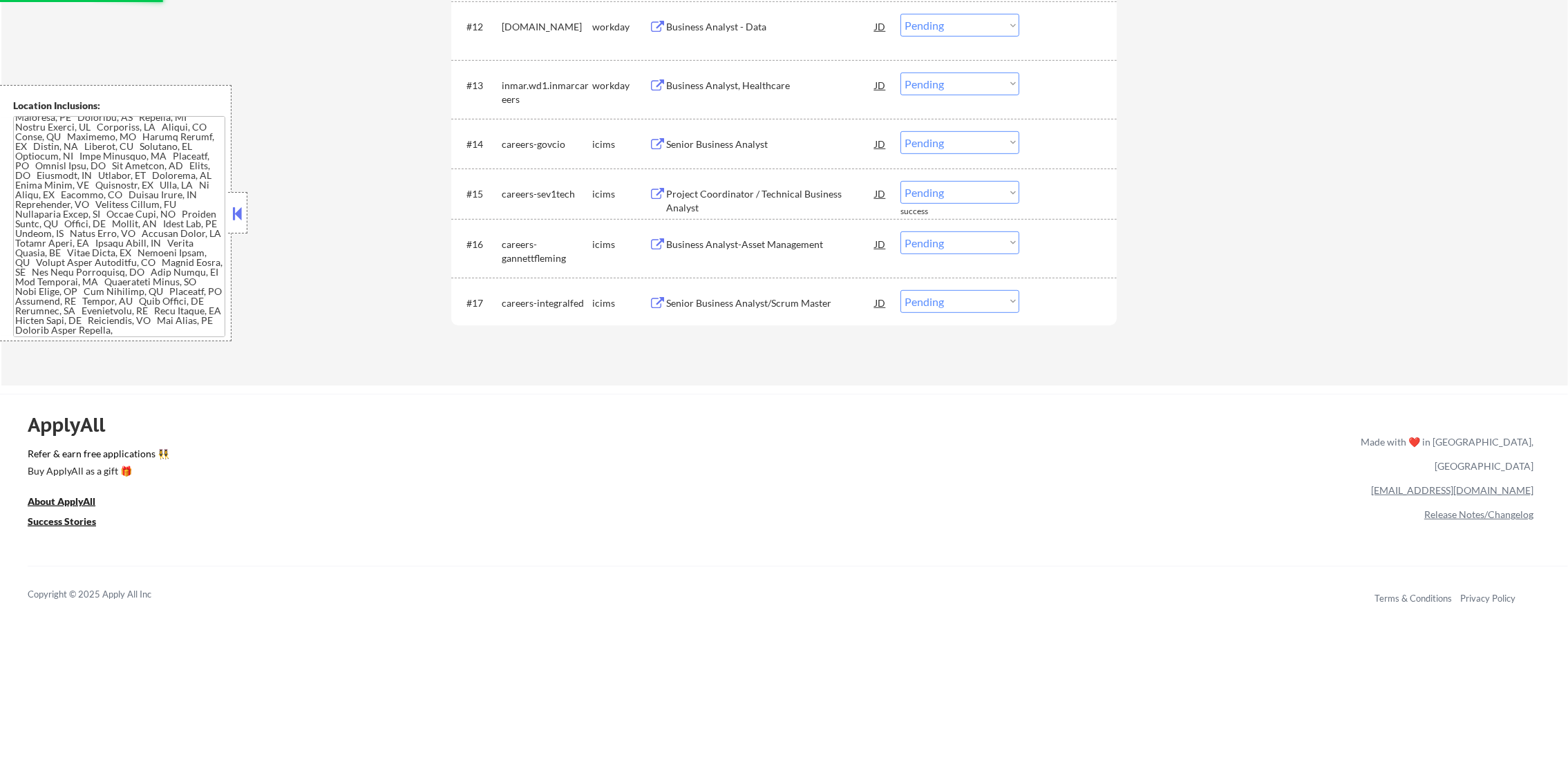
click at [781, 82] on div "Business Analyst, Healthcare" at bounding box center [770, 86] width 209 height 14
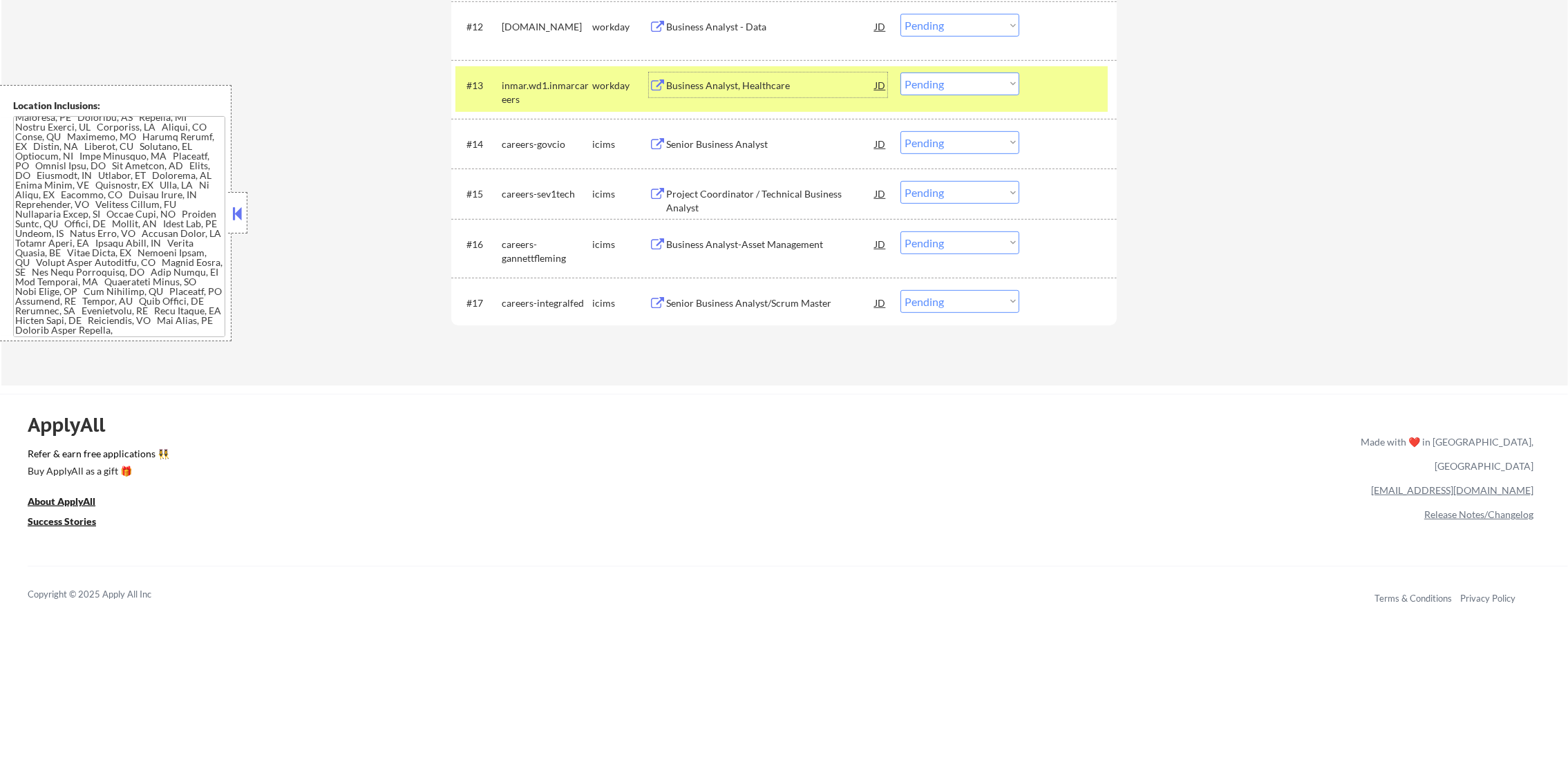
click at [960, 92] on div "#13 inmar.wd1.inmarcareers workday Business Analyst, Healthcare JD Choose an op…" at bounding box center [781, 89] width 652 height 46
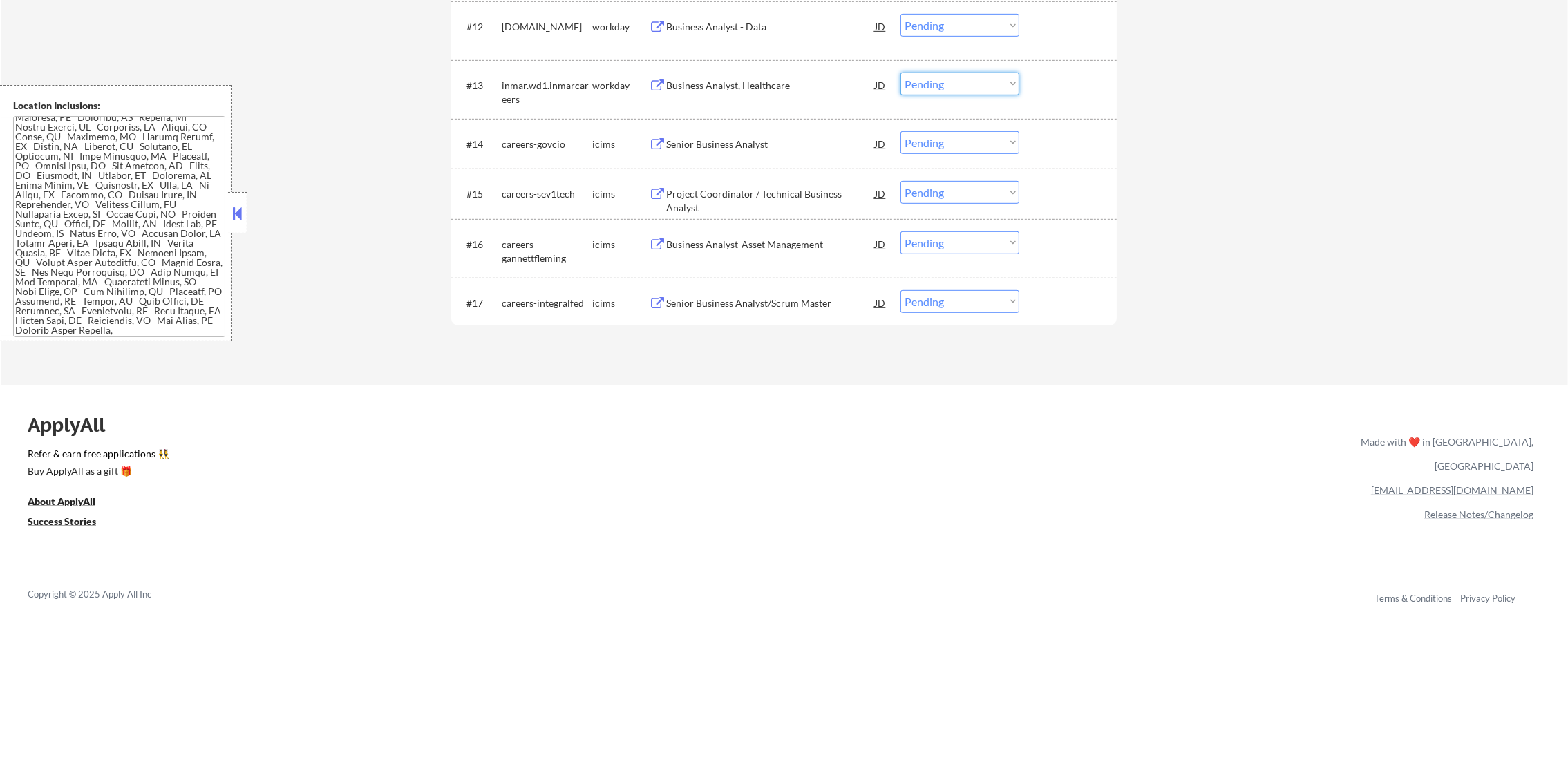
drag, startPoint x: 963, startPoint y: 86, endPoint x: 967, endPoint y: 97, distance: 11.7
click at [963, 86] on select "Choose an option... Pending Applied Excluded (Questions) Excluded (Expired) Exc…" at bounding box center [960, 84] width 119 height 23
click at [900, 72] on select "Choose an option... Pending Applied Excluded (Questions) Excluded (Expired) Exc…" at bounding box center [960, 84] width 119 height 23
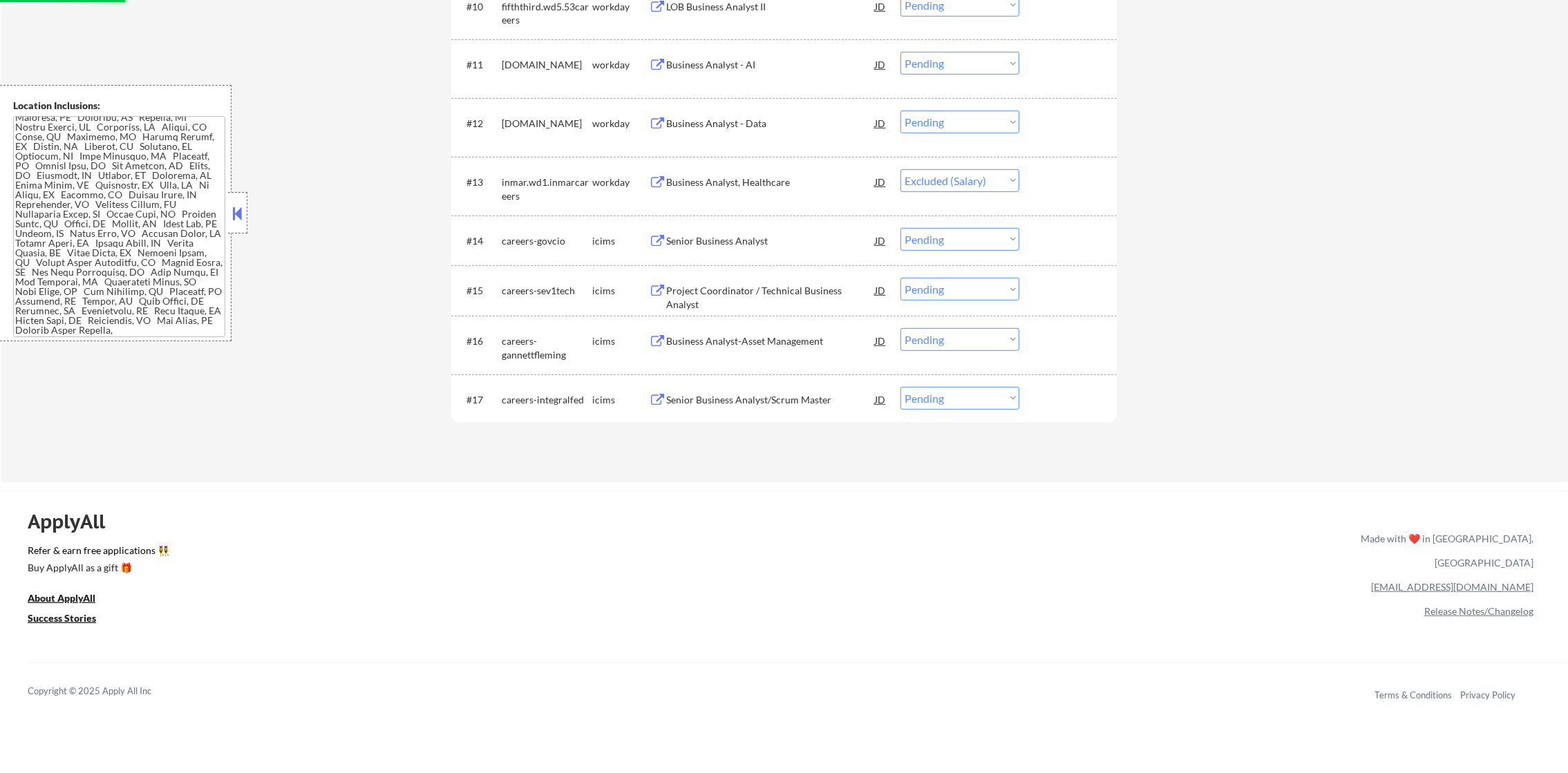
scroll to position [1054, 0]
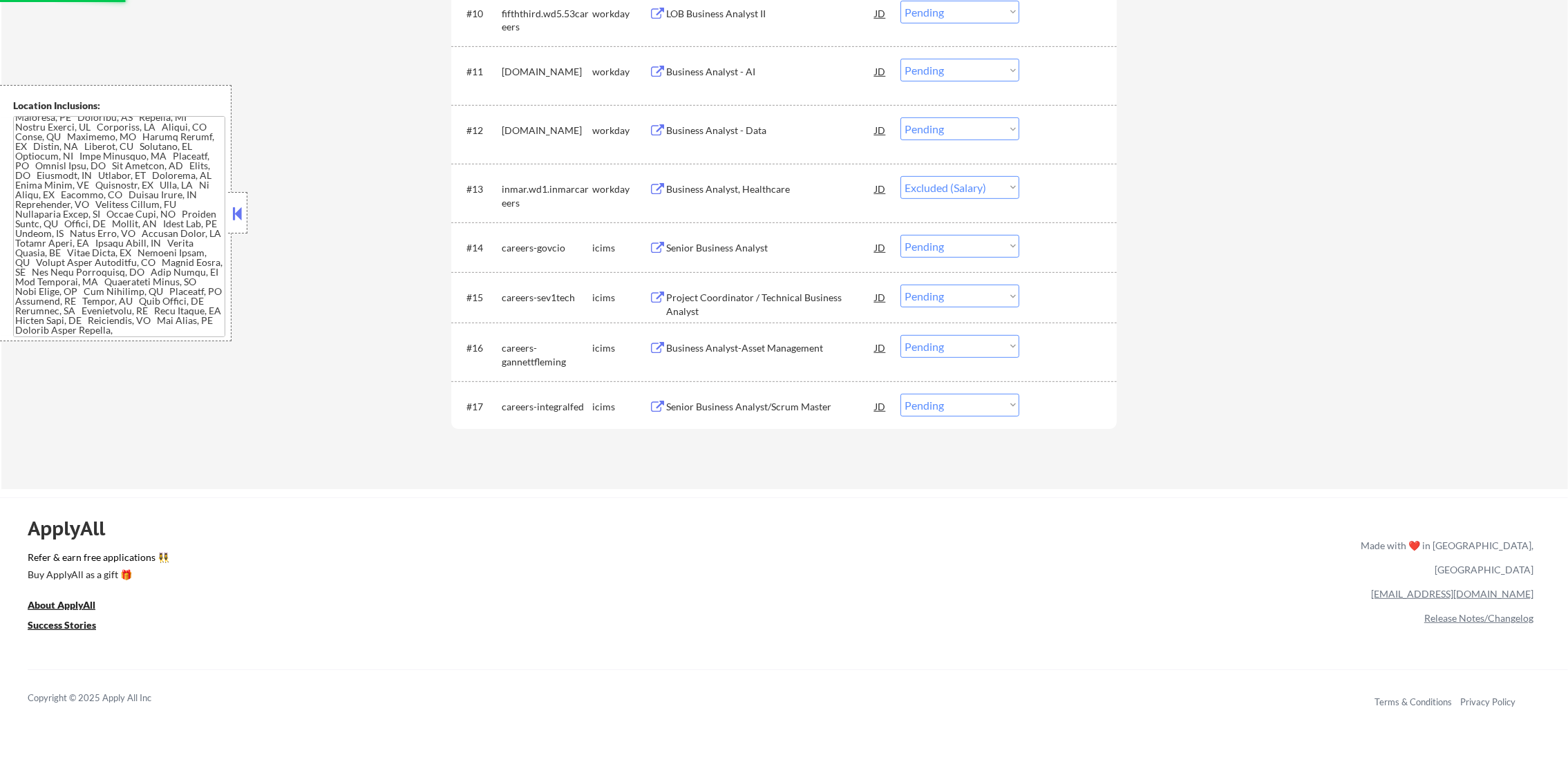
click at [694, 134] on div "Business Analyst - Data" at bounding box center [770, 131] width 209 height 14
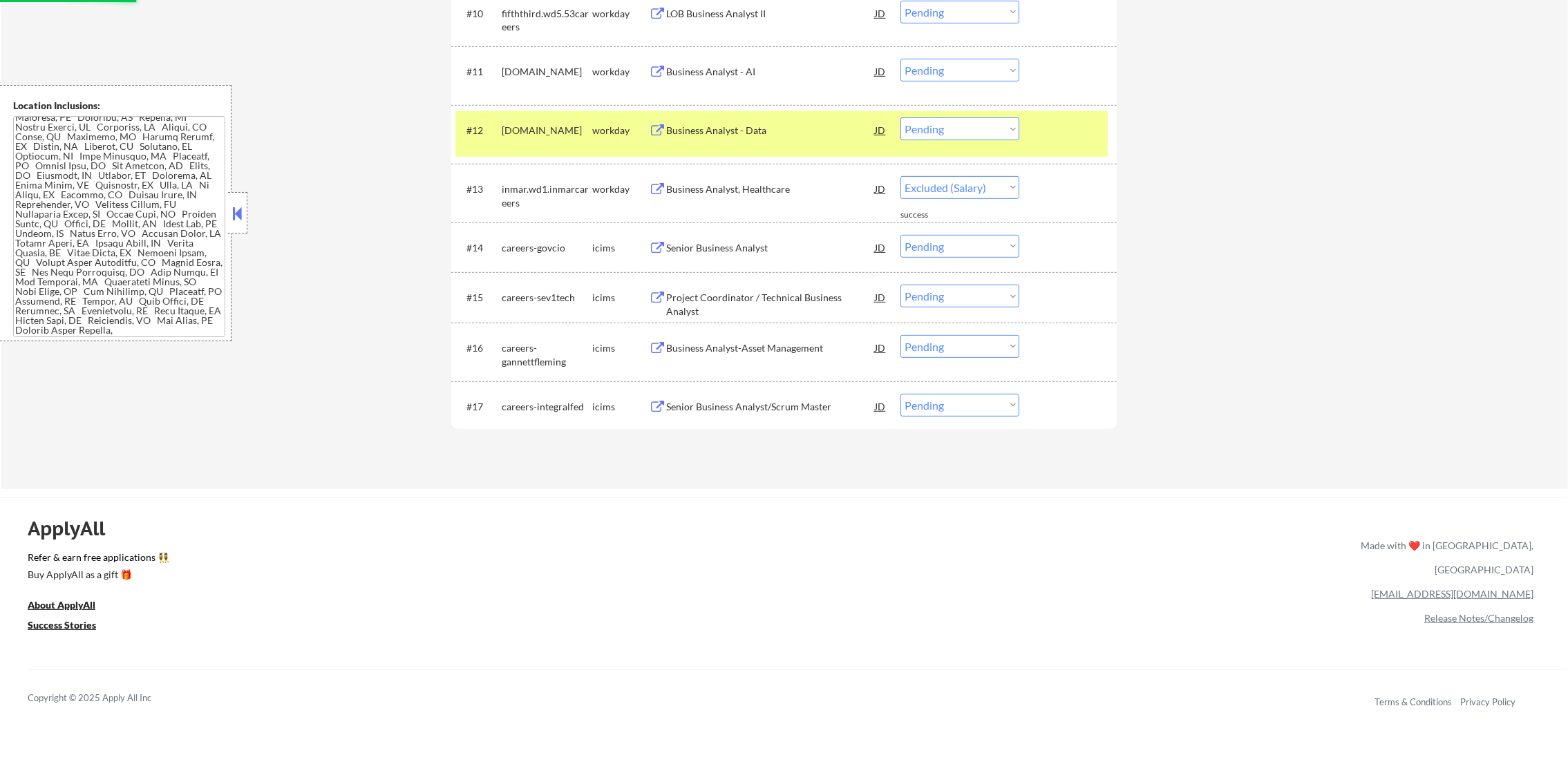
select select ""pending""
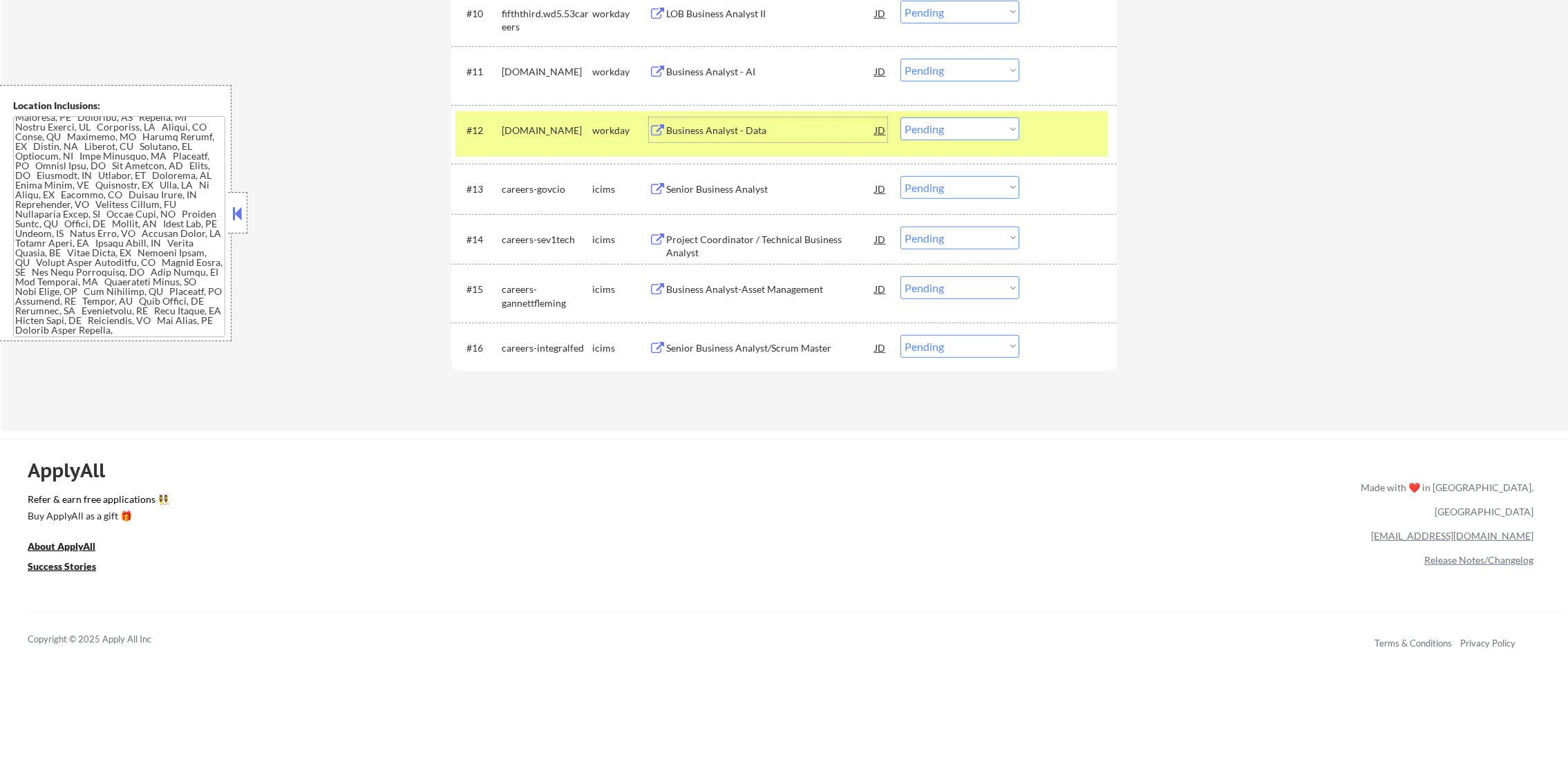
click at [929, 127] on select "Choose an option... Pending Applied Excluded (Questions) Excluded (Expired) Exc…" at bounding box center [960, 129] width 119 height 23
click at [900, 117] on select "Choose an option... Pending Applied Excluded (Questions) Excluded (Expired) Exc…" at bounding box center [960, 129] width 119 height 23
click at [563, 132] on div "[DOMAIN_NAME]" at bounding box center [547, 131] width 91 height 14
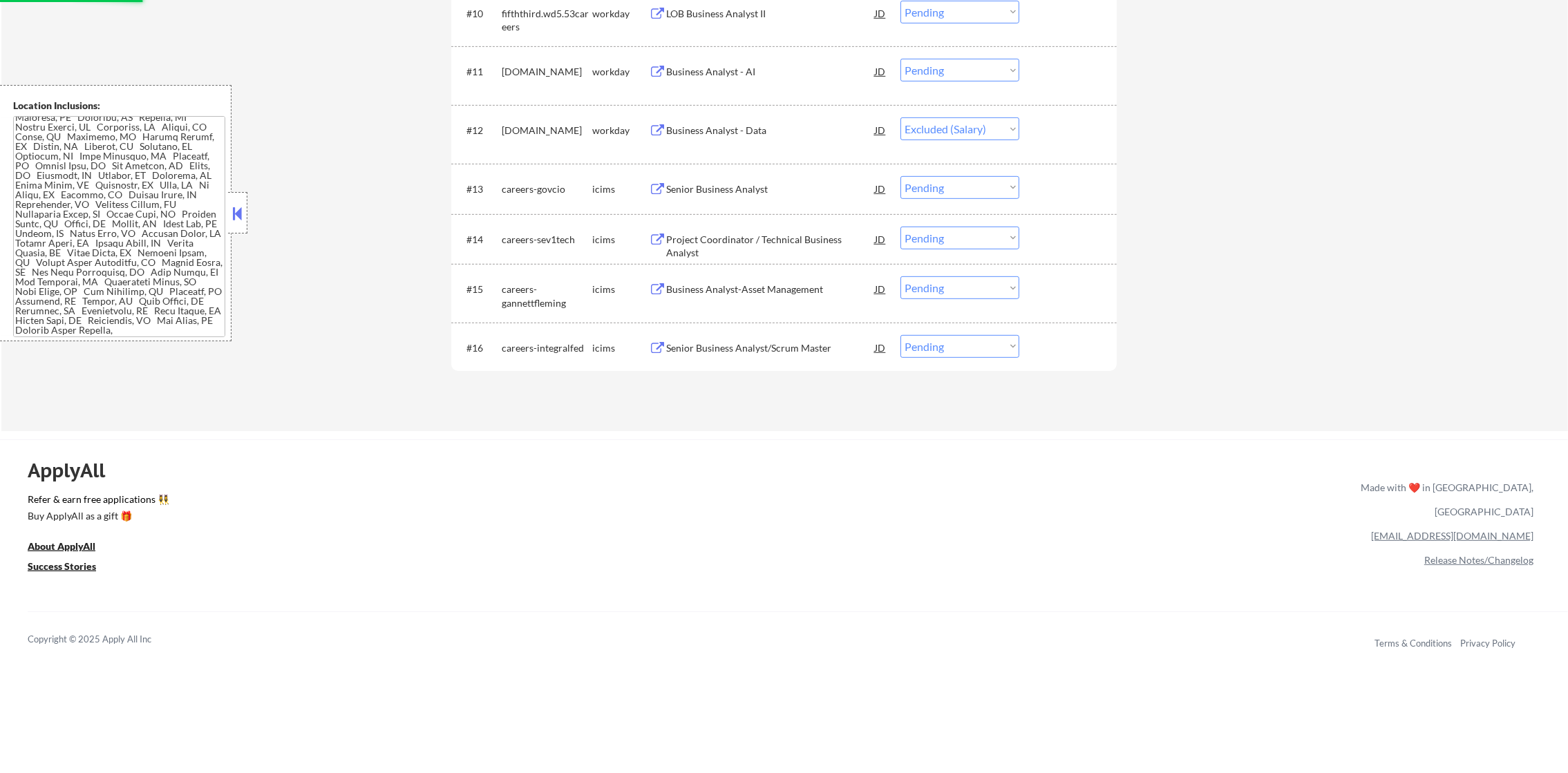
select select ""pending""
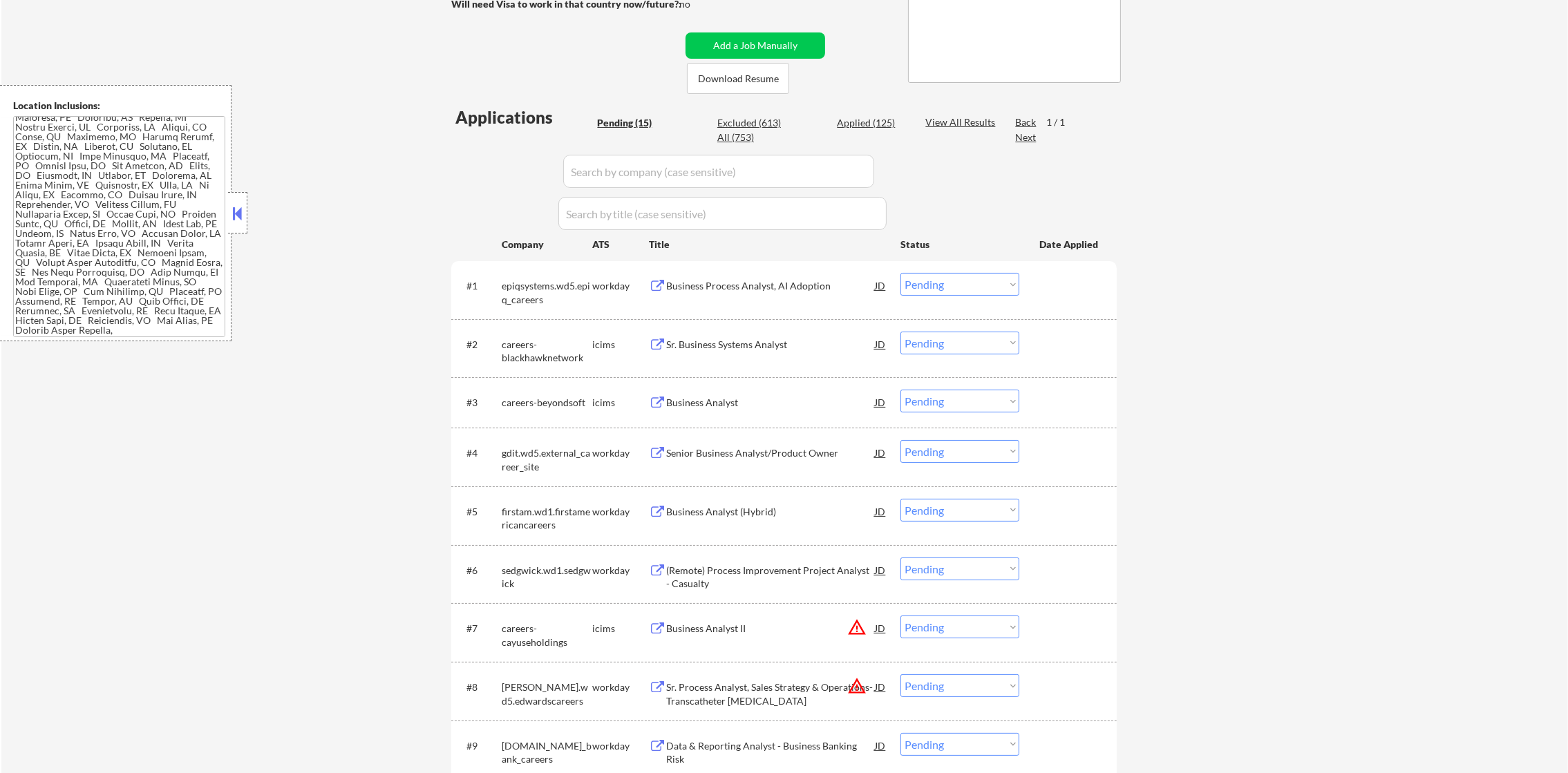
scroll to position [207, 0]
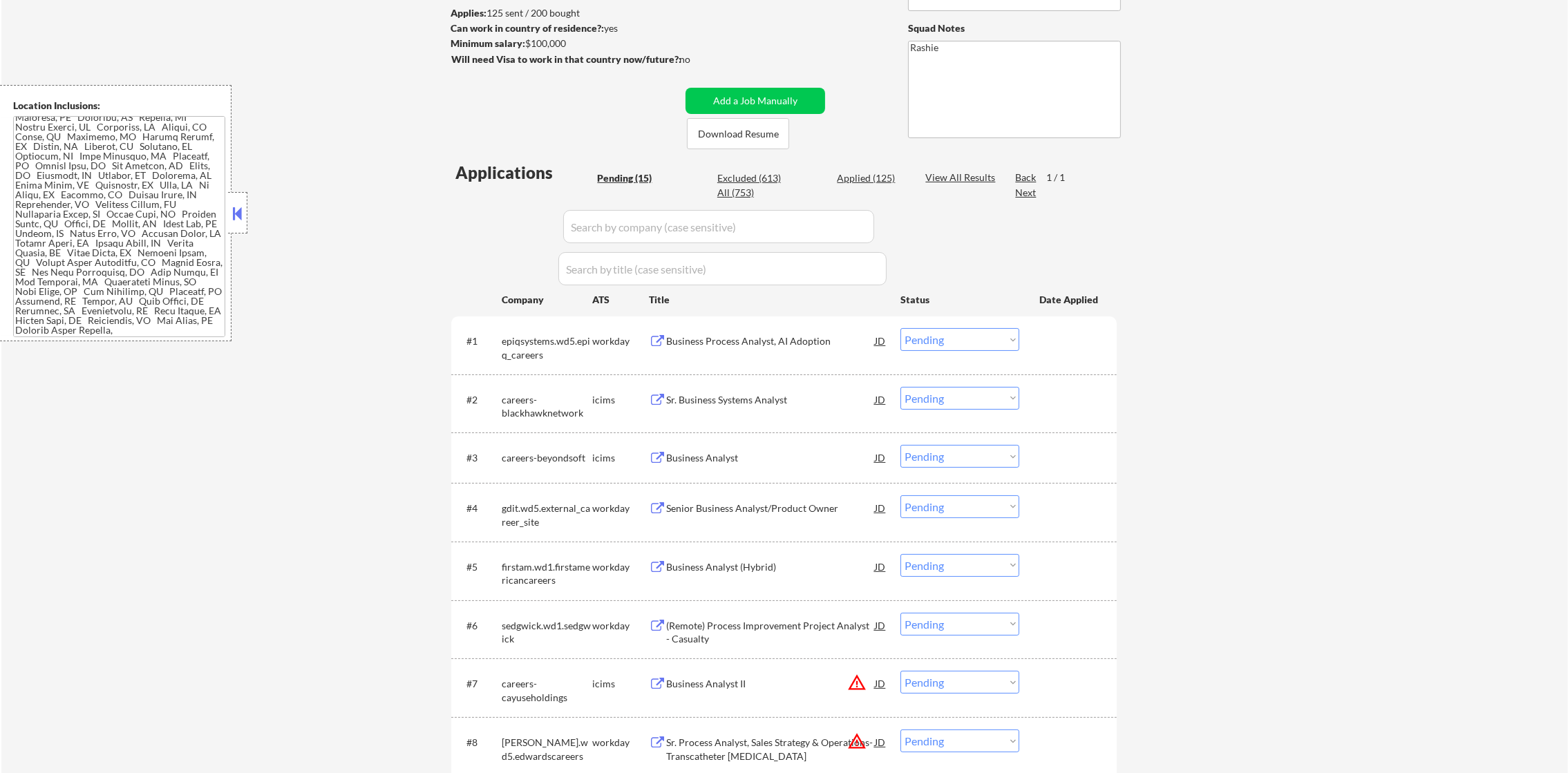
click at [1264, 267] on div "← Return to /applysquad Mailslurp Inbox Job Search Builder [PERSON_NAME] User E…" at bounding box center [784, 533] width 1567 height 1371
